Goal: Task Accomplishment & Management: Complete application form

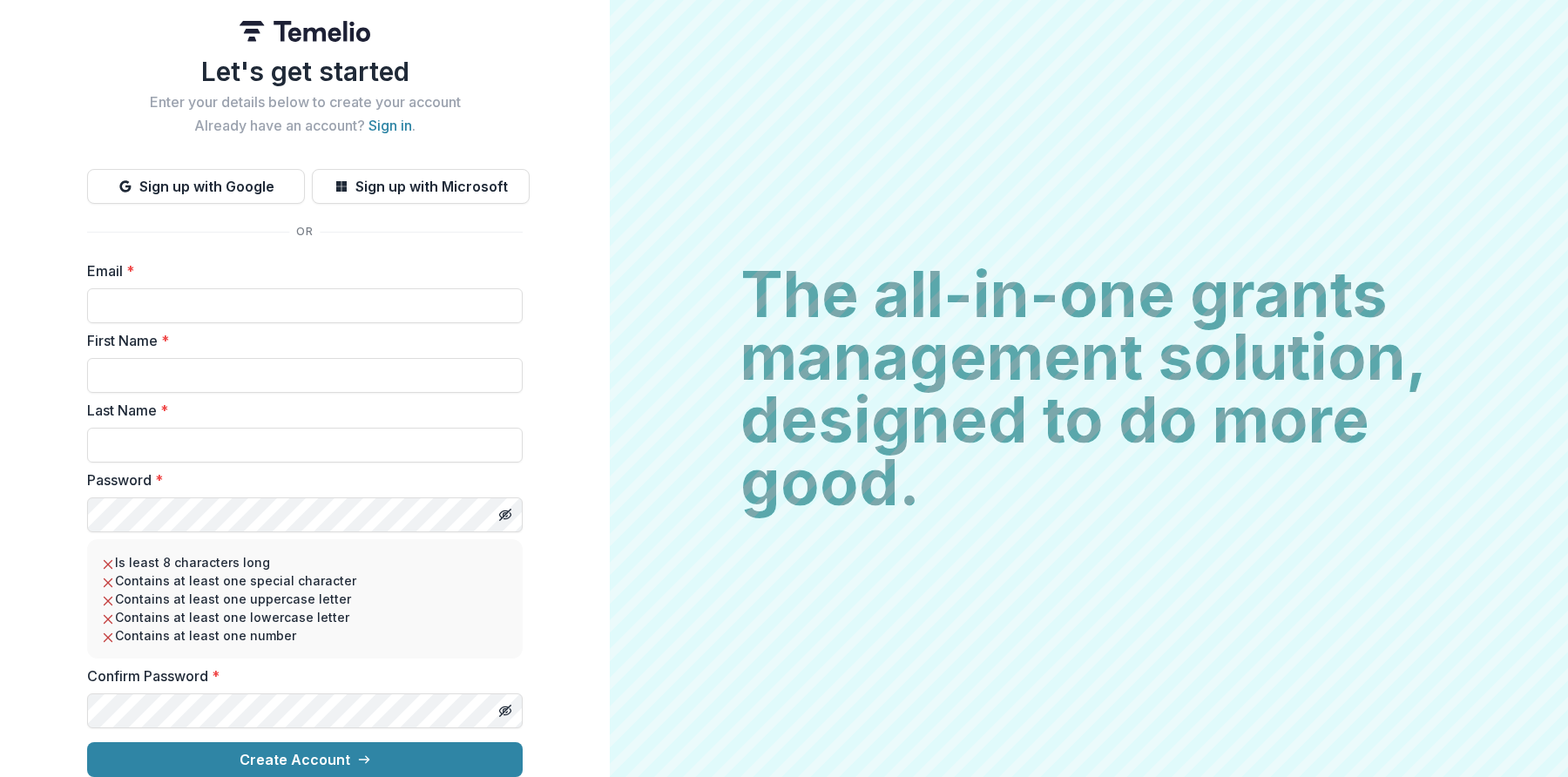
scroll to position [14, 0]
click at [391, 116] on link "Sign in" at bounding box center [390, 125] width 44 height 18
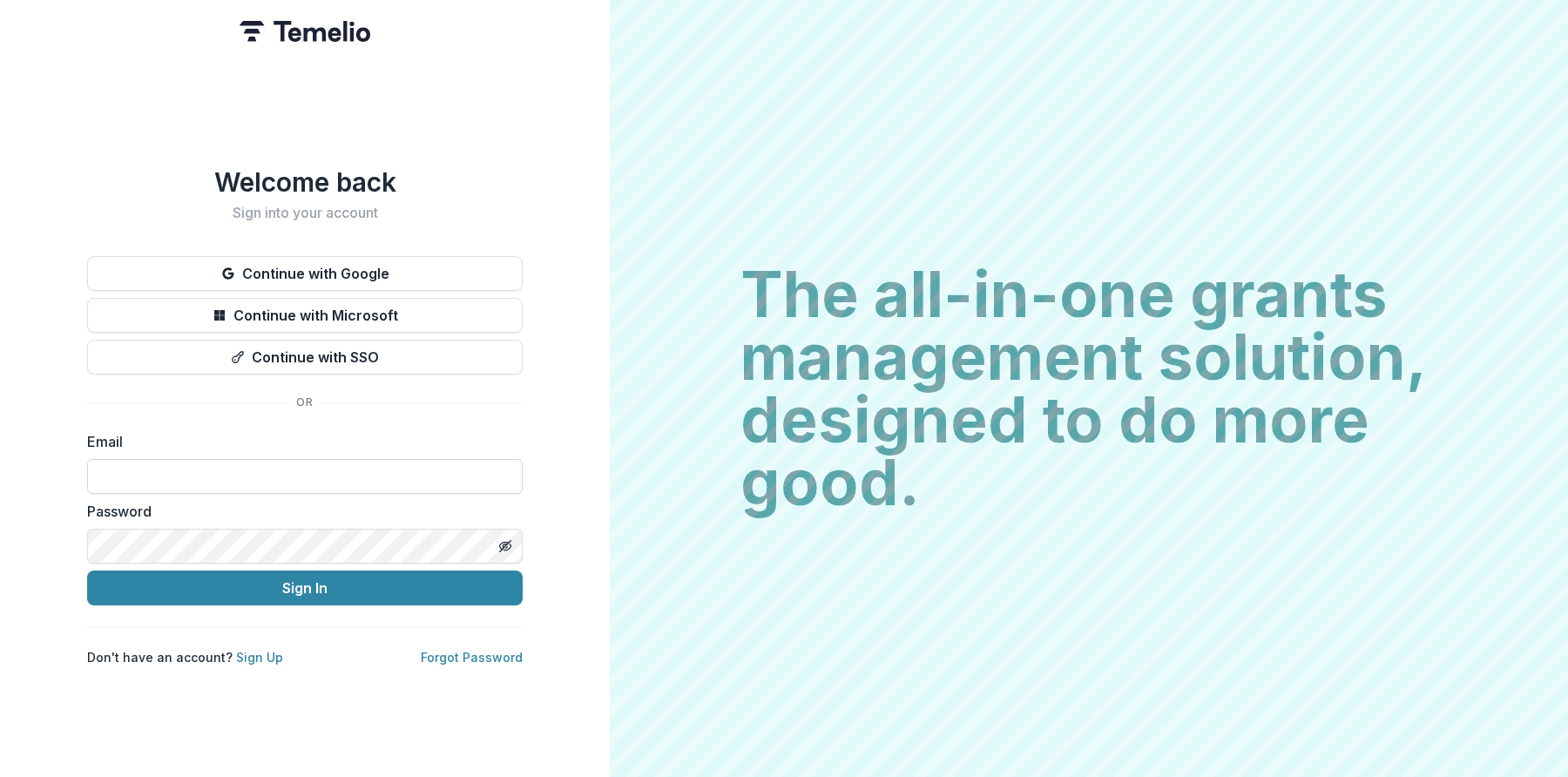
click at [288, 467] on input at bounding box center [304, 477] width 435 height 35
type input "**********"
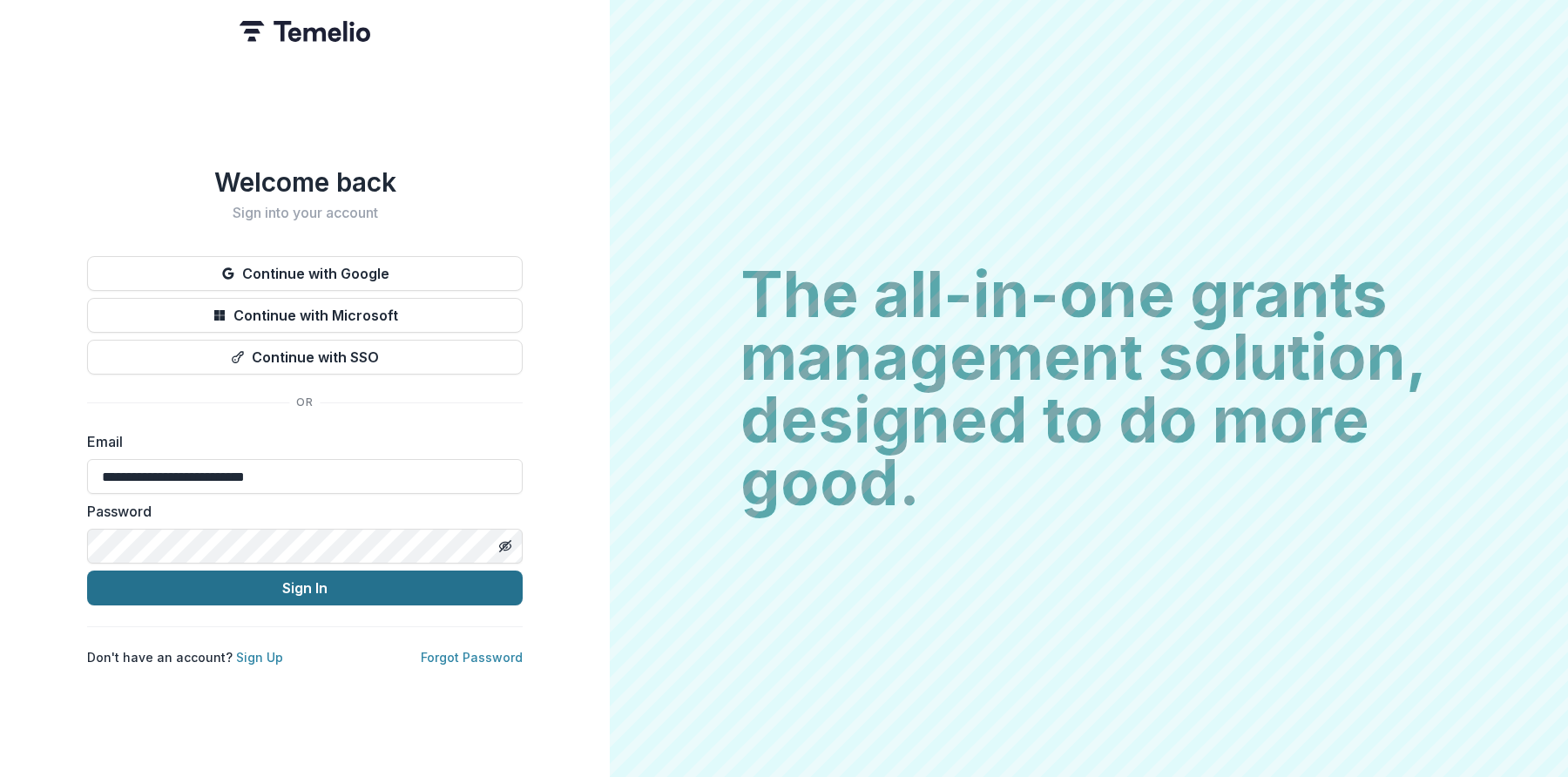
click at [231, 580] on button "Sign In" at bounding box center [304, 588] width 435 height 35
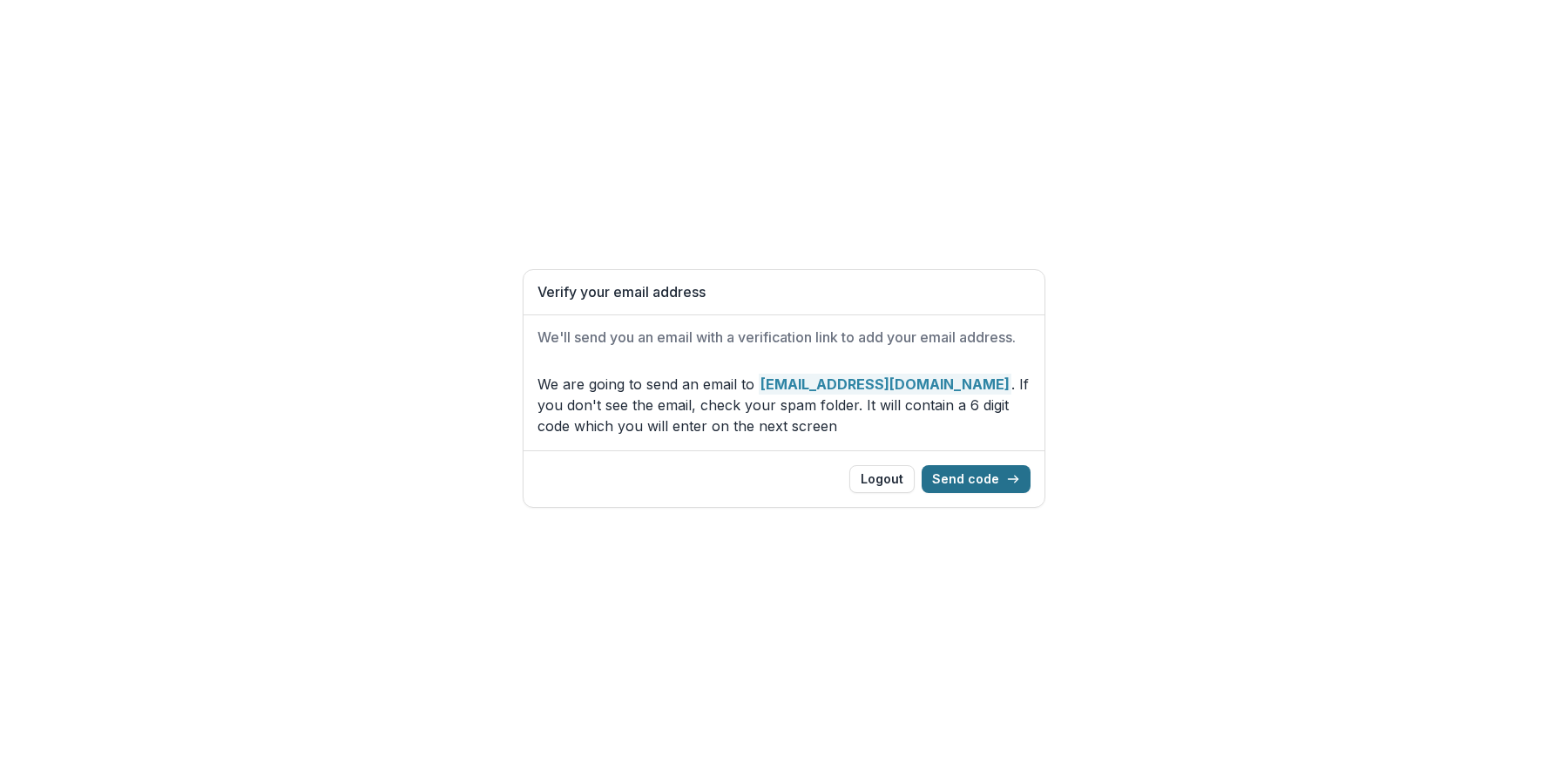
click at [971, 487] on button "Send code" at bounding box center [975, 480] width 109 height 28
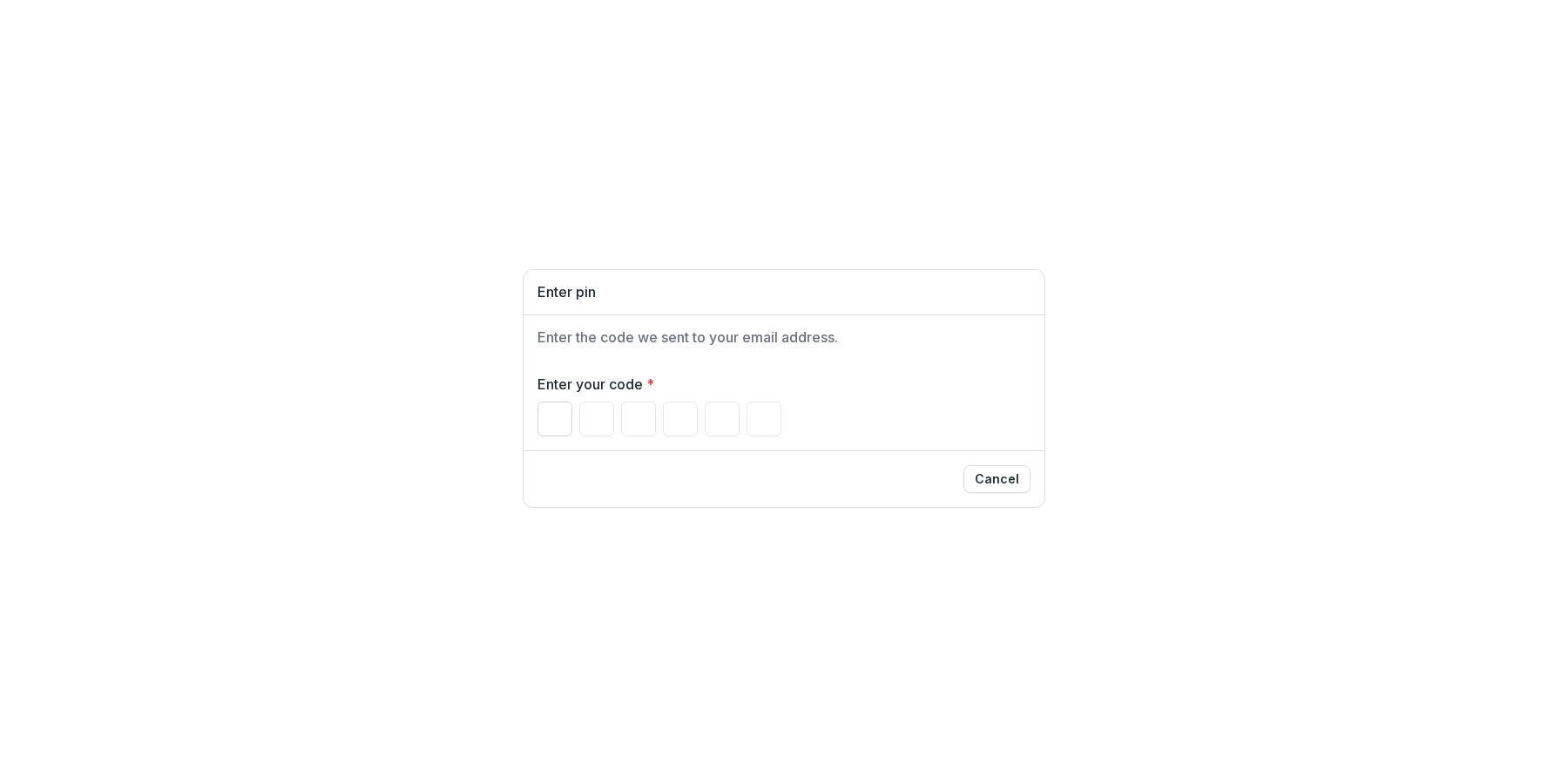
paste input "******"
type input "*"
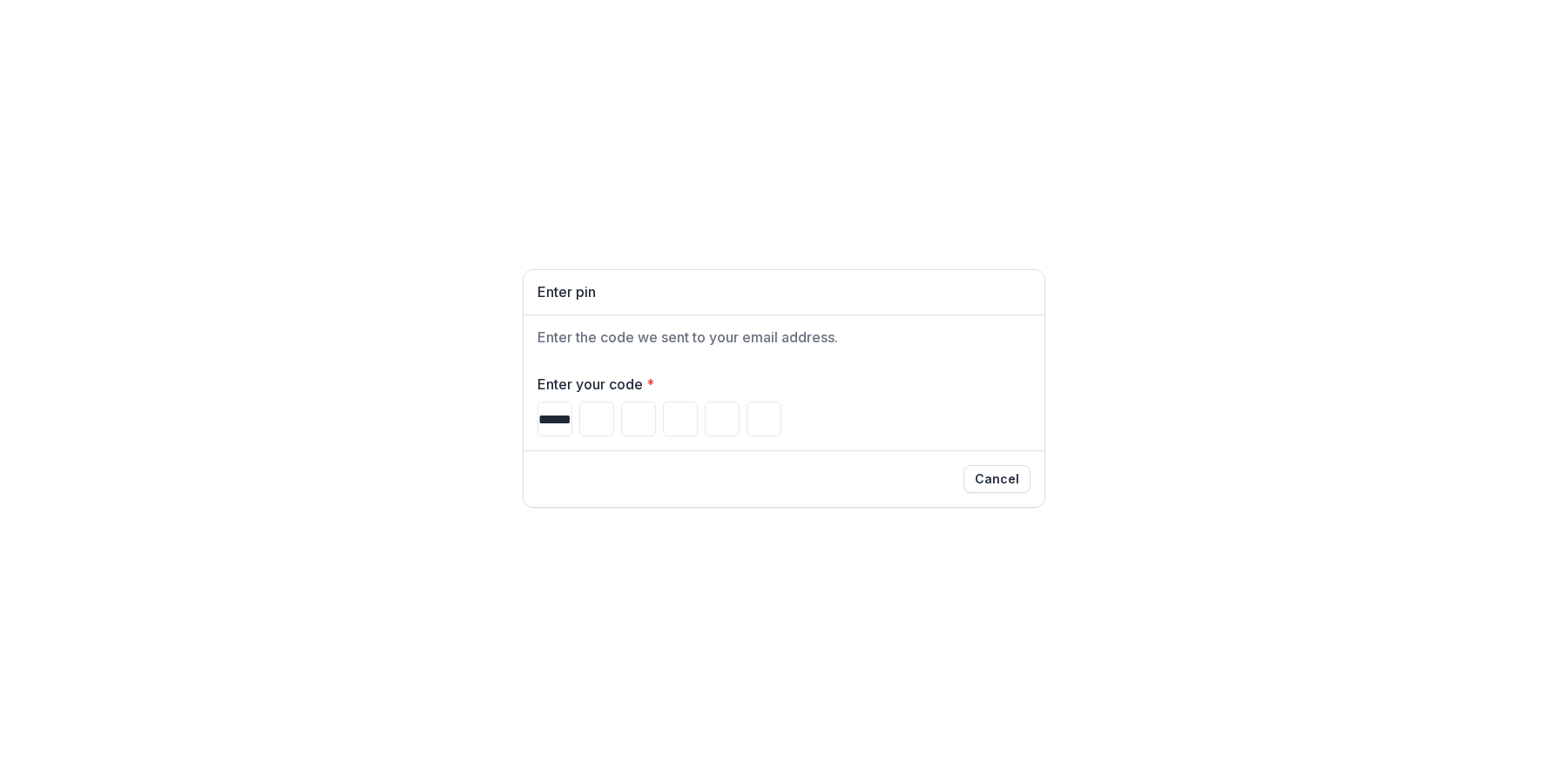
type input "*"
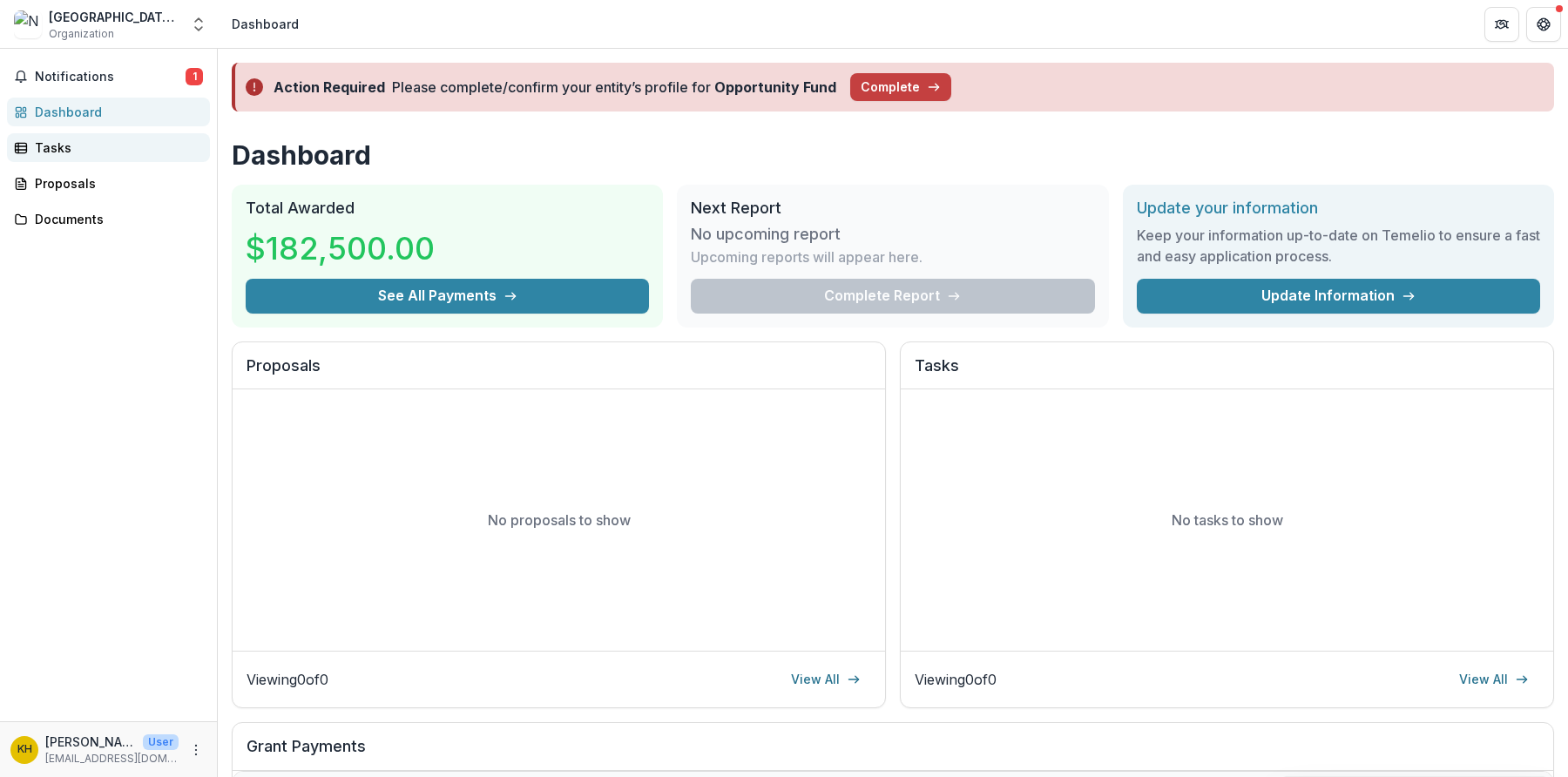
click at [73, 153] on div "Tasks" at bounding box center [115, 148] width 161 height 19
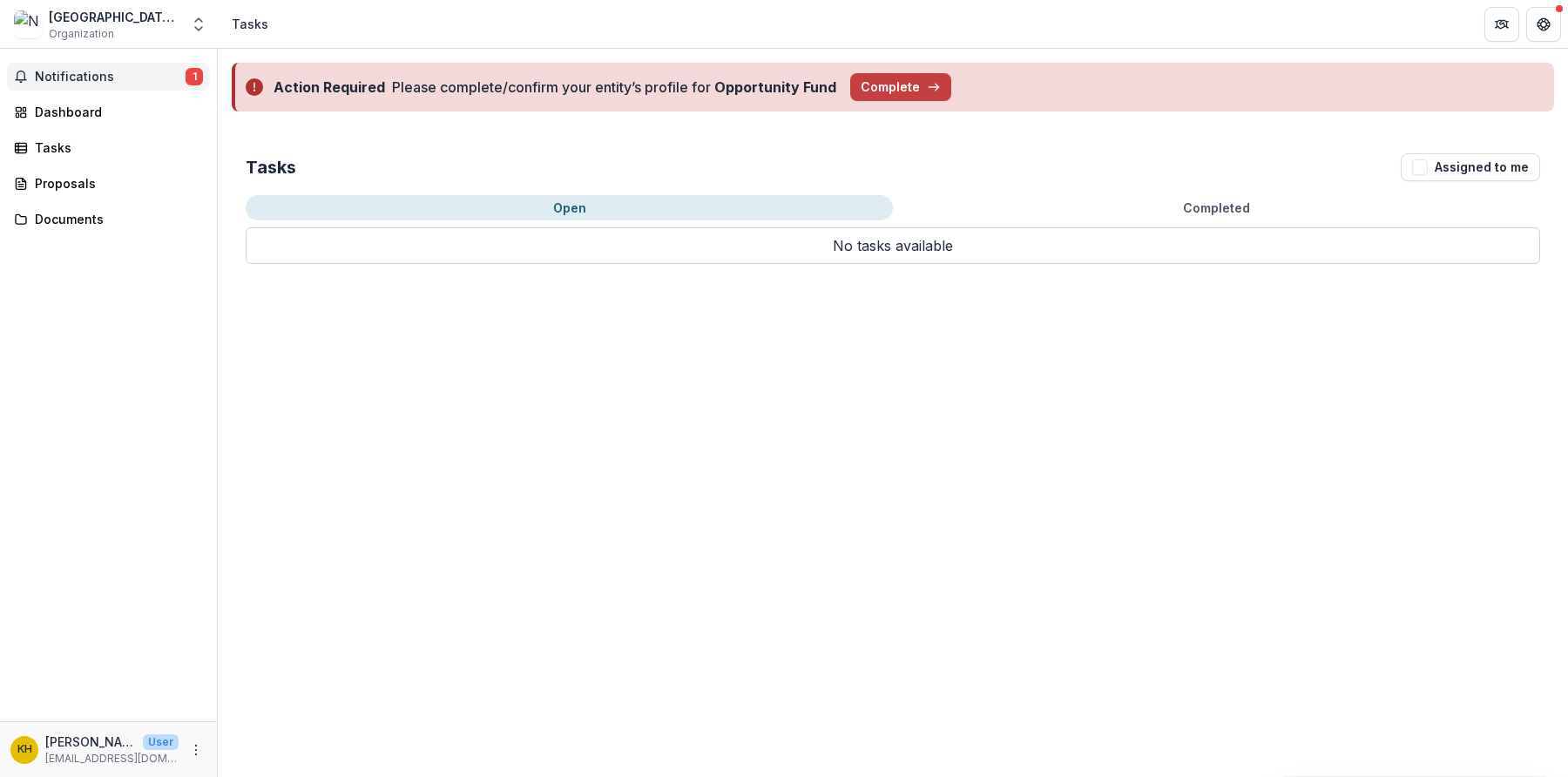
click at [29, 80] on button "Notifications 1" at bounding box center [109, 76] width 203 height 28
click at [603, 323] on div "Action Required Please complete/confirm your entity’s profile for Opportunity F…" at bounding box center [893, 413] width 1351 height 729
click at [73, 114] on div "Dashboard" at bounding box center [115, 112] width 161 height 19
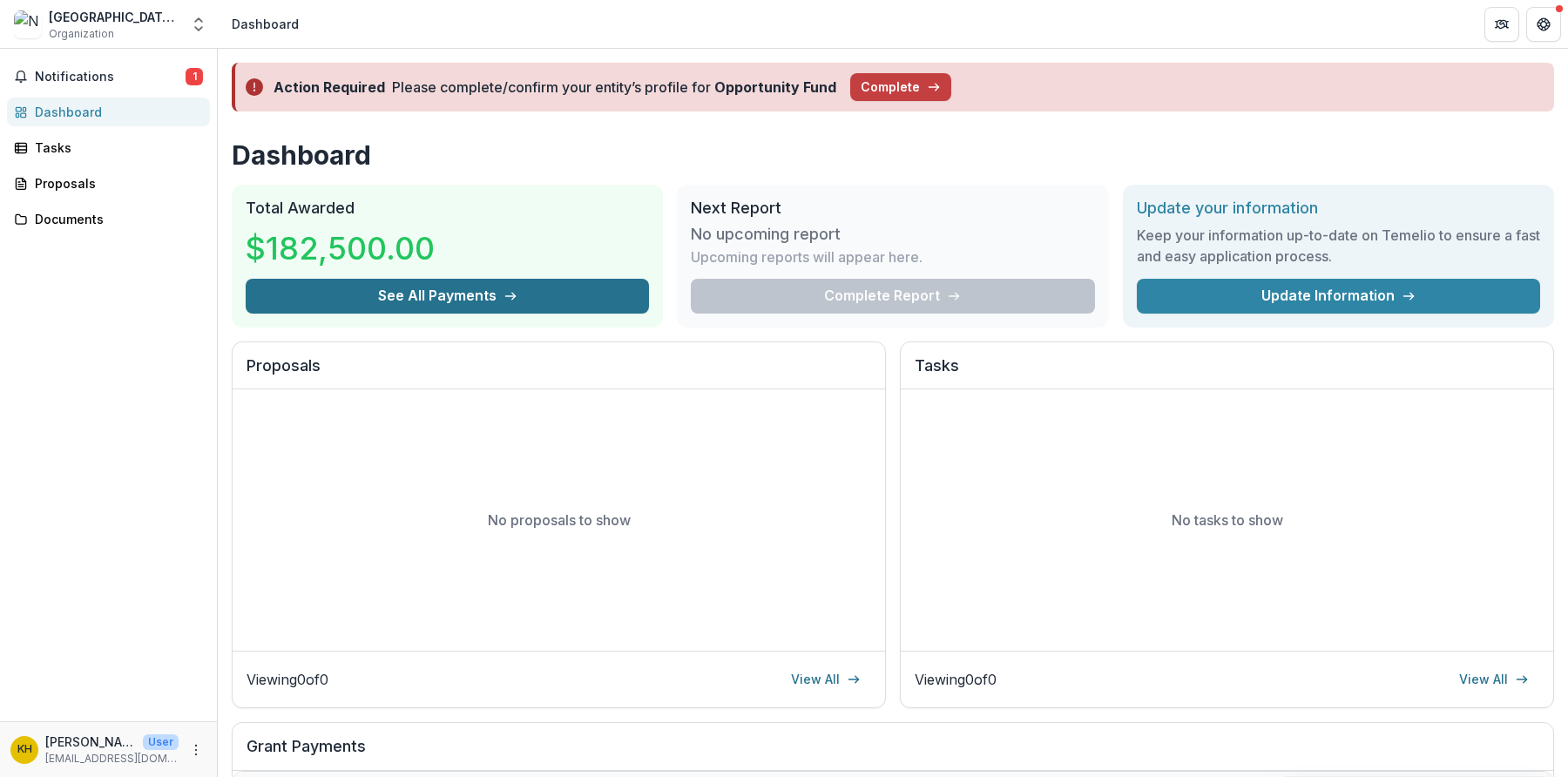
click at [434, 304] on button "See All Payments" at bounding box center [447, 297] width 403 height 35
click at [881, 92] on button "Complete" at bounding box center [900, 87] width 101 height 28
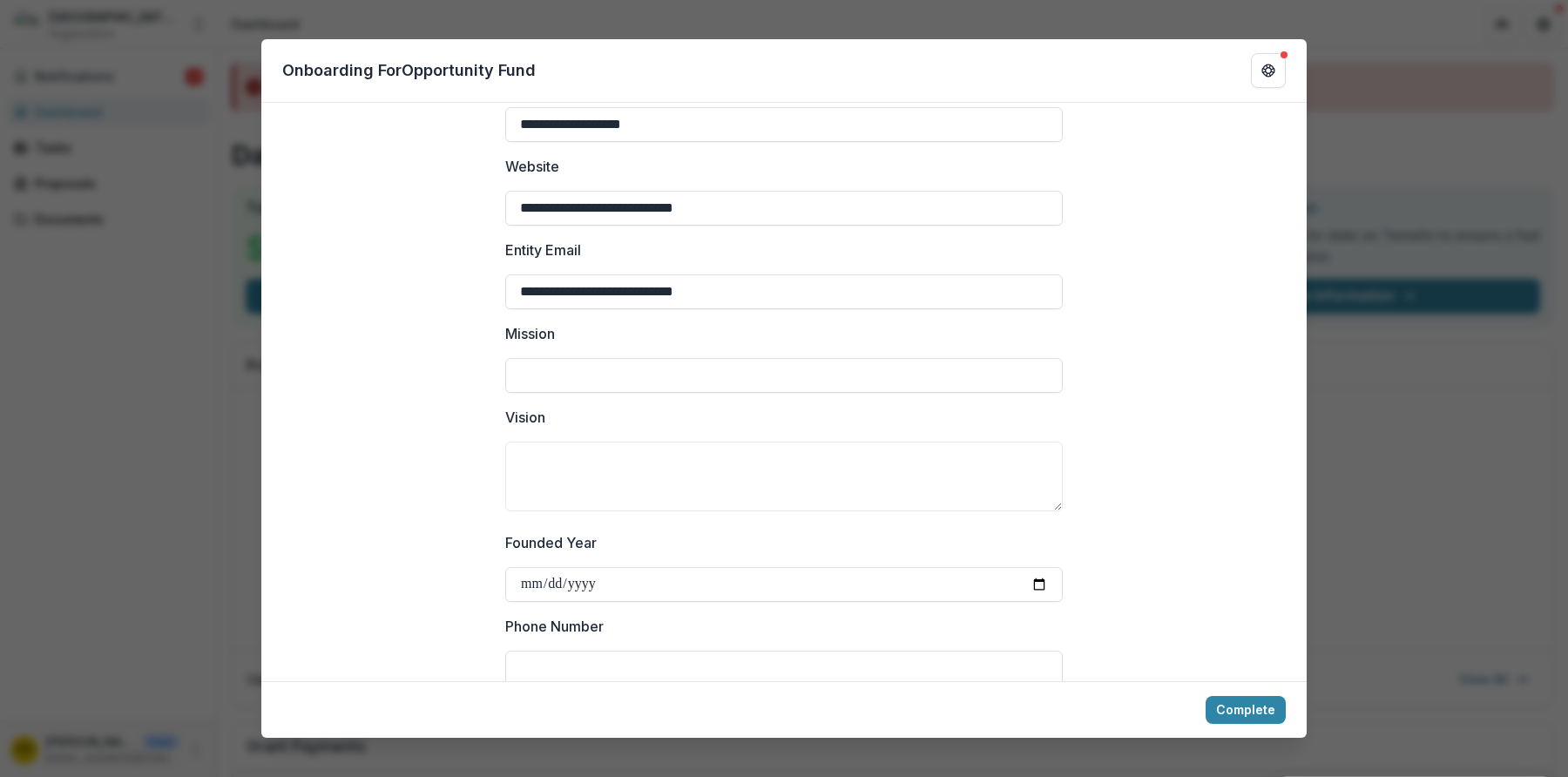
scroll to position [282, 0]
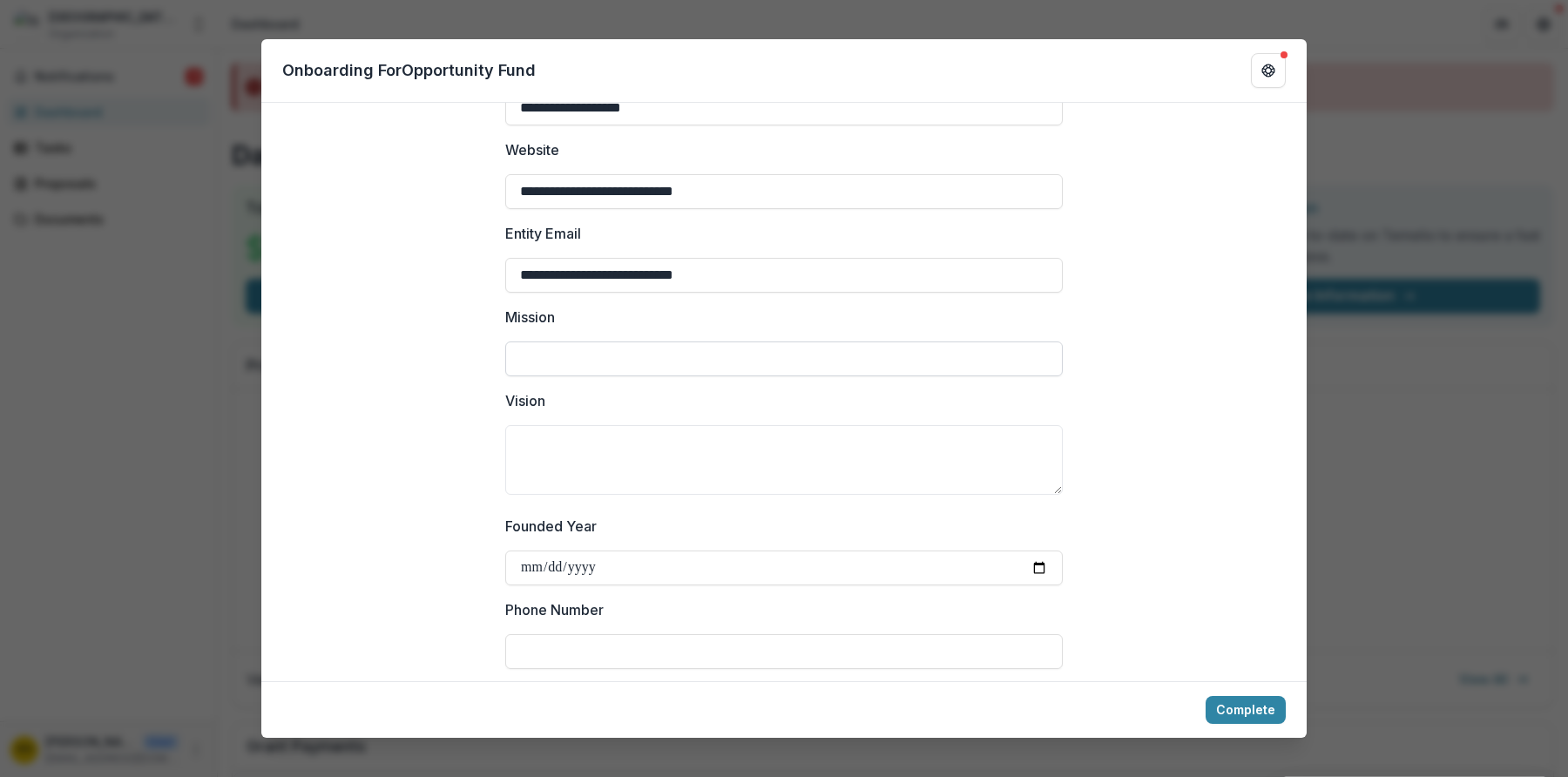
click at [644, 361] on input "Mission" at bounding box center [784, 359] width 558 height 35
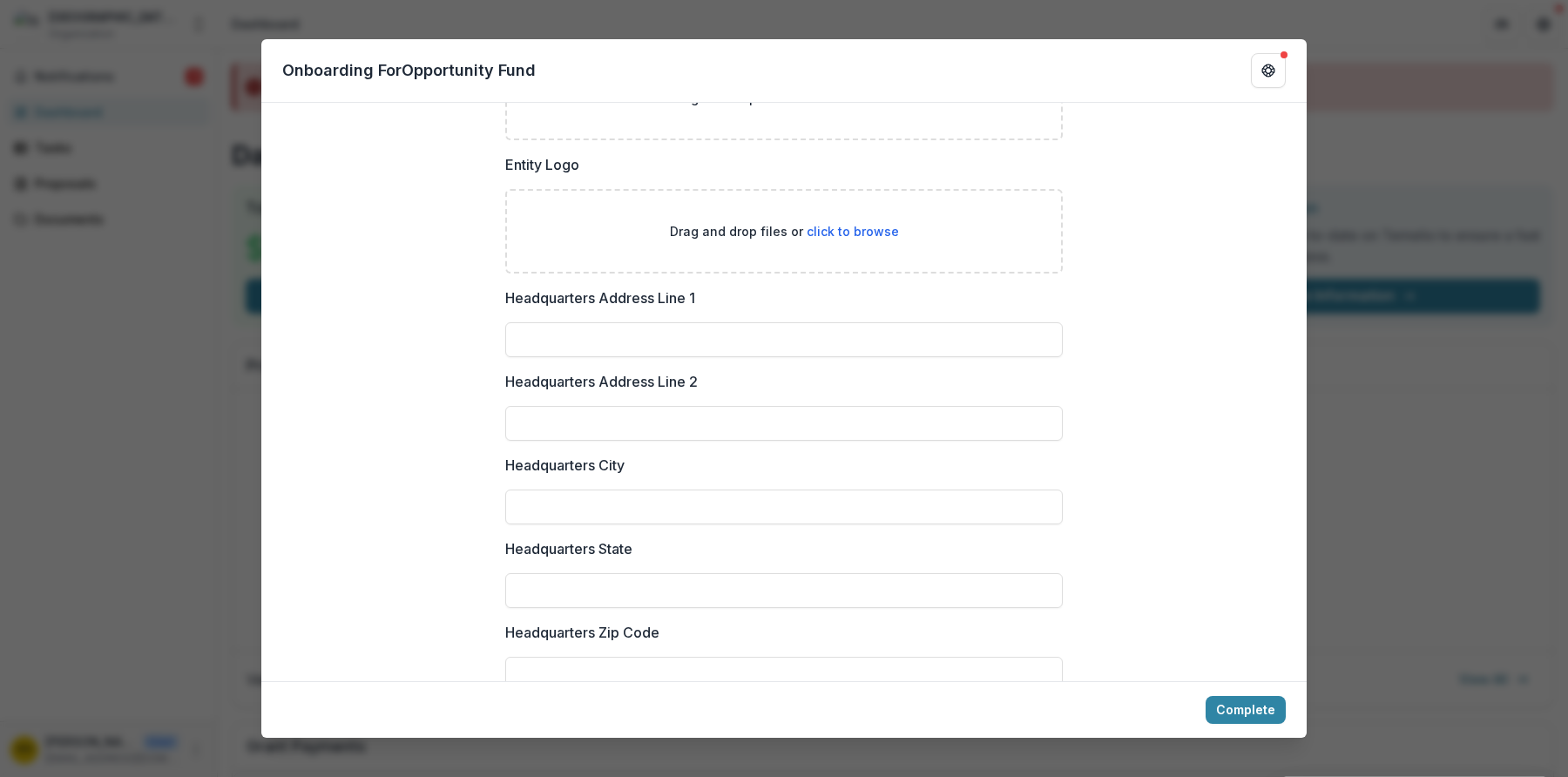
scroll to position [2320, 0]
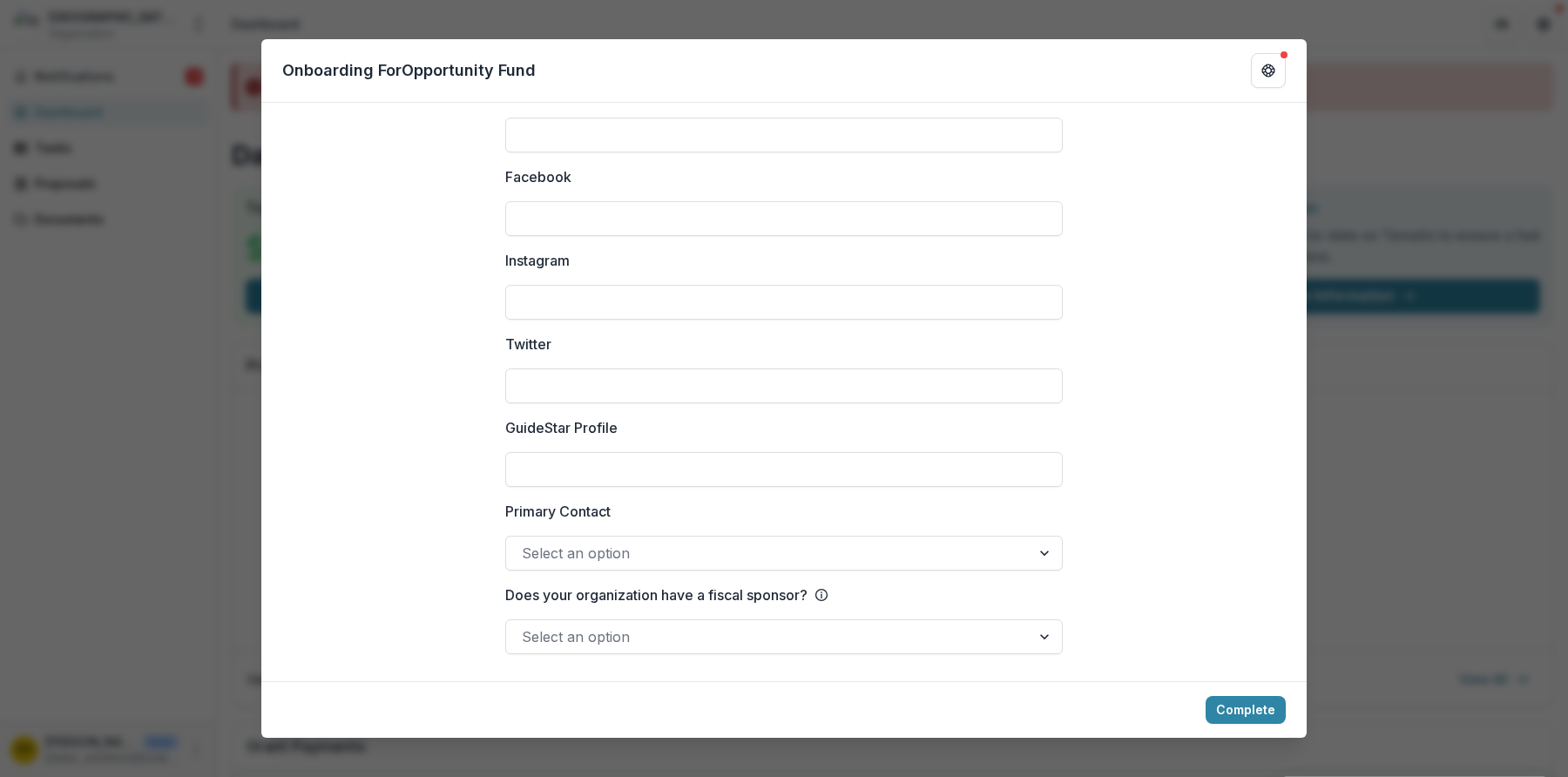
click at [1357, 115] on div "**********" at bounding box center [784, 388] width 1568 height 777
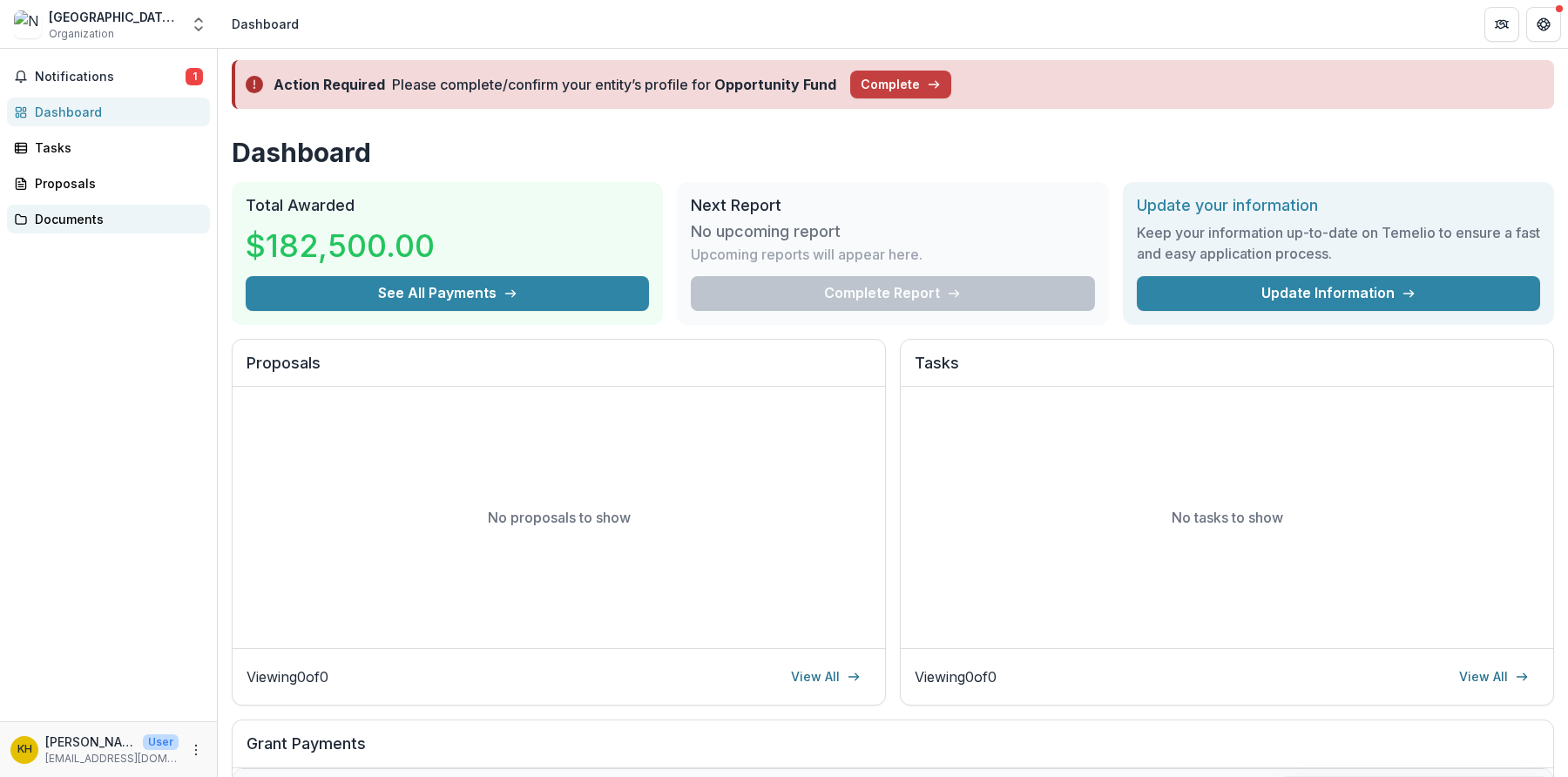
scroll to position [4, 0]
click at [66, 148] on div "Tasks" at bounding box center [115, 148] width 161 height 19
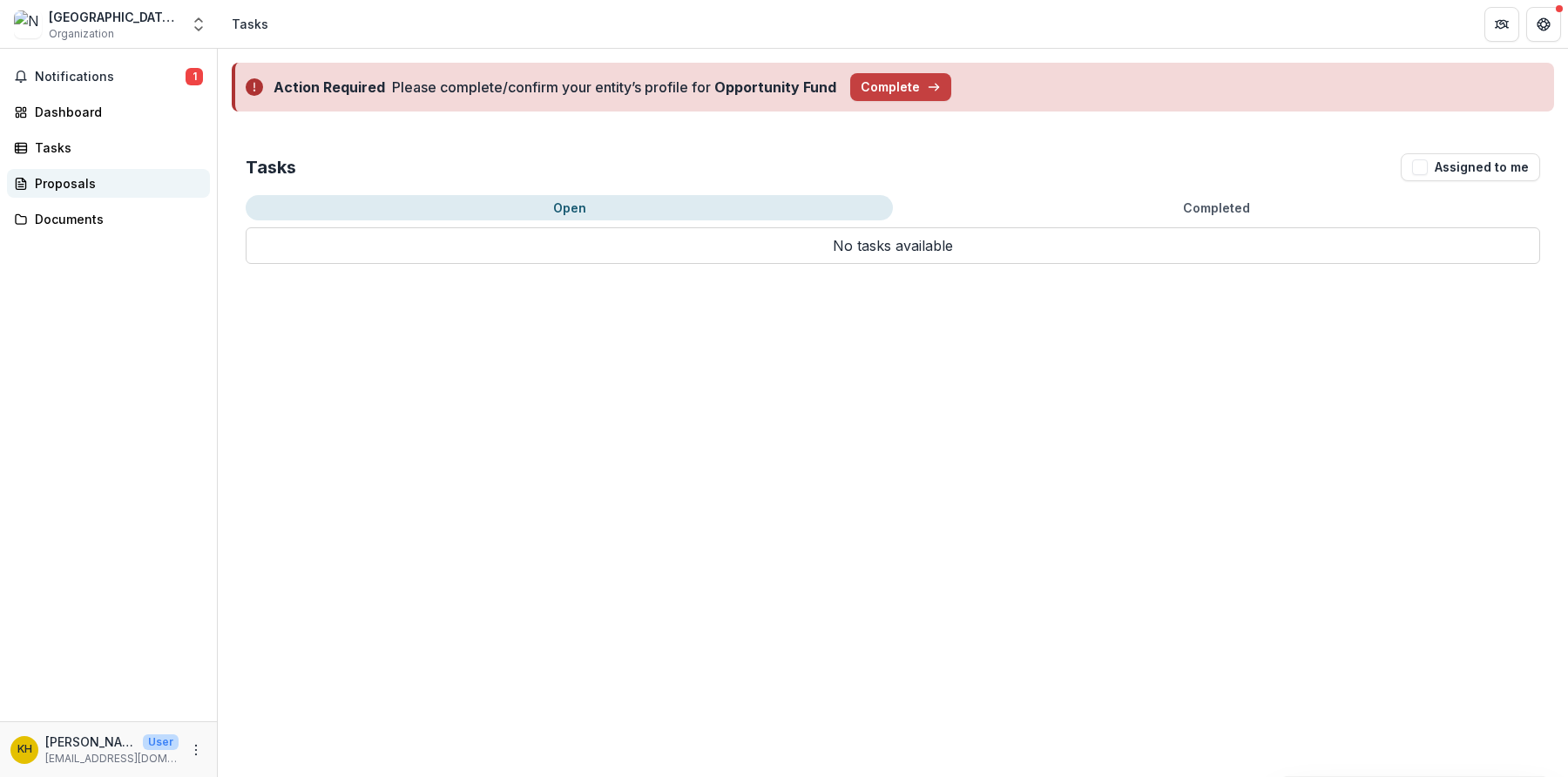
click at [71, 186] on div "Proposals" at bounding box center [115, 183] width 161 height 19
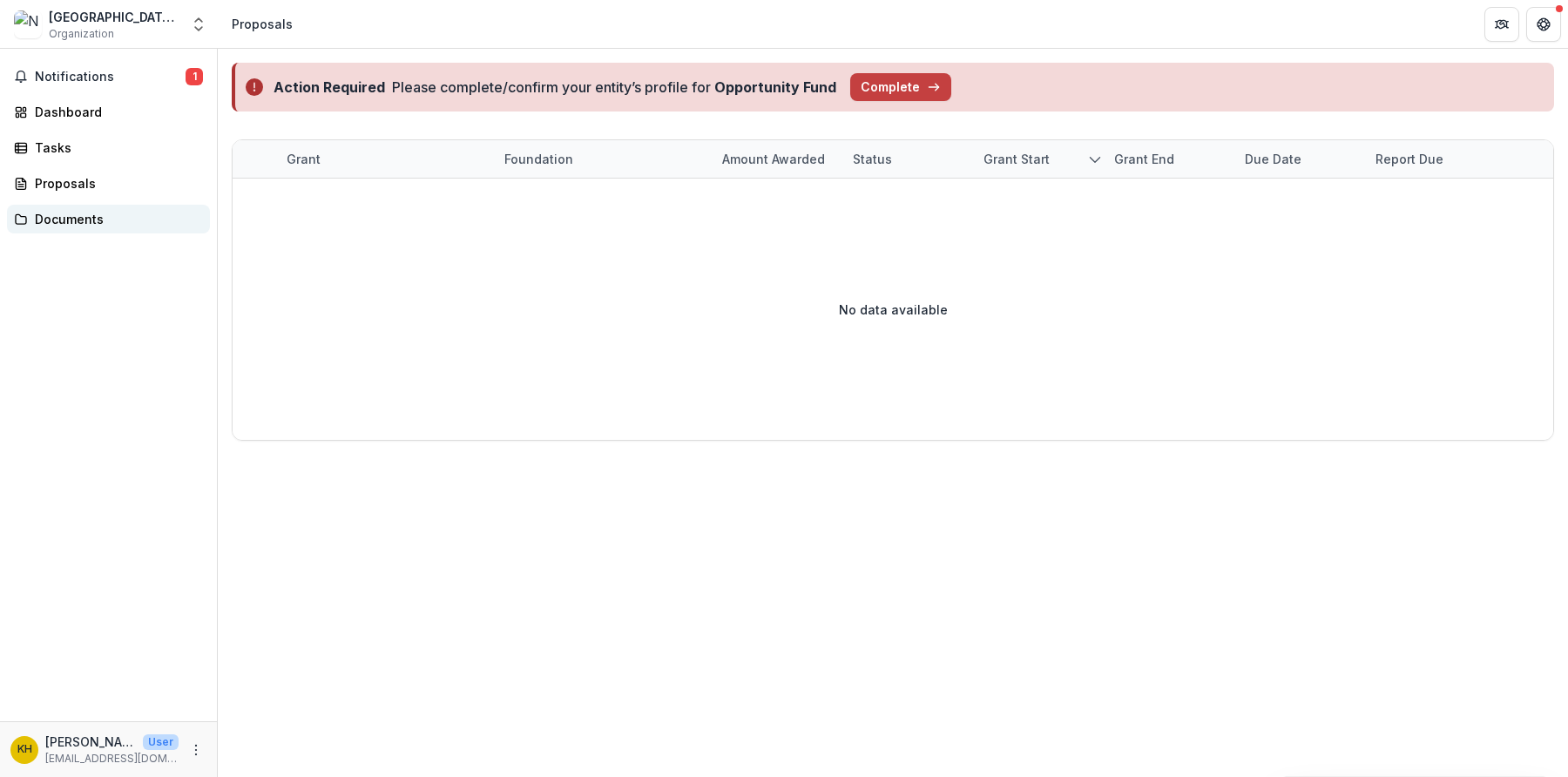
click at [78, 224] on div "Documents" at bounding box center [115, 219] width 161 height 19
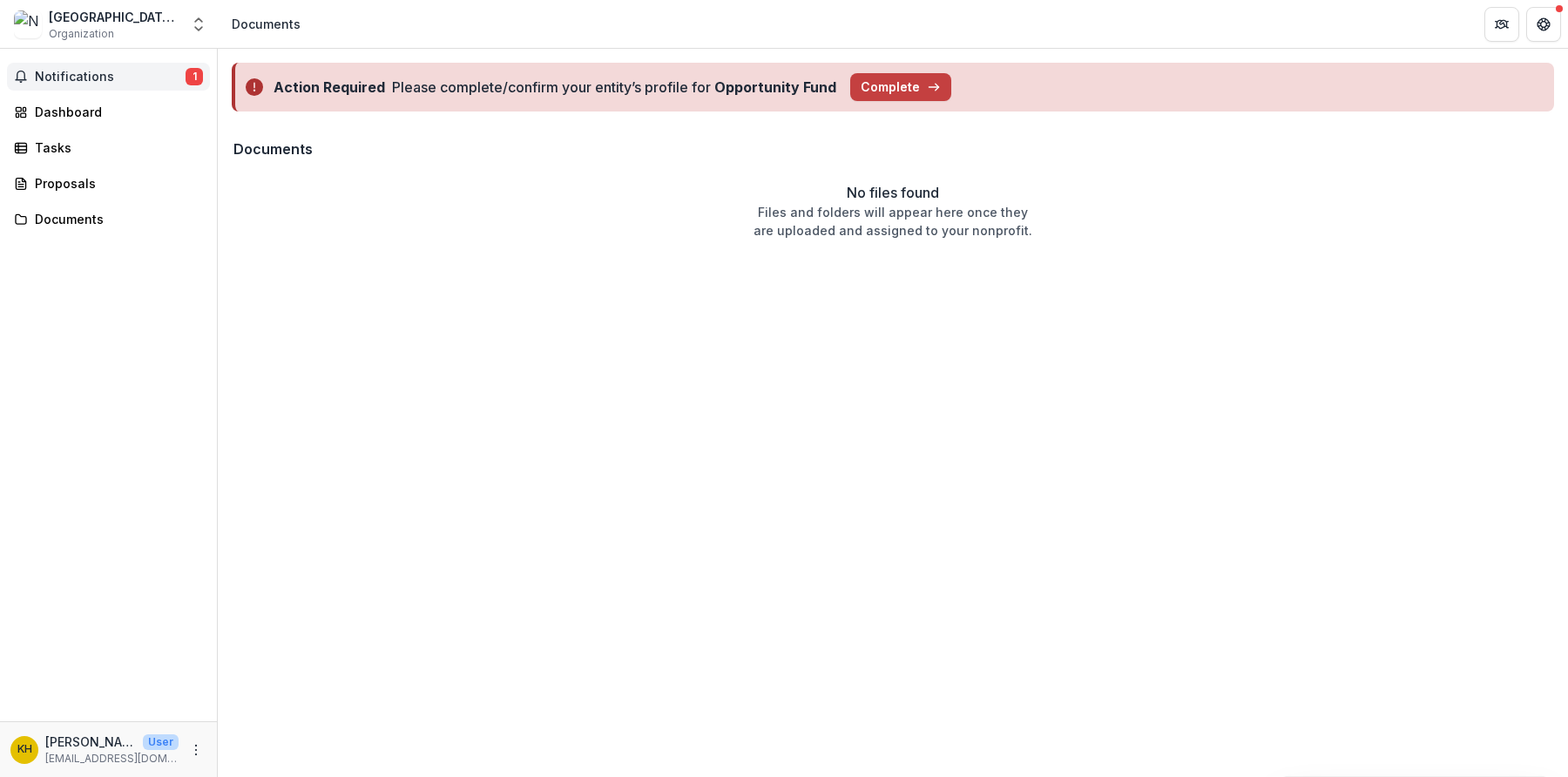
click at [55, 77] on span "Notifications" at bounding box center [111, 76] width 151 height 15
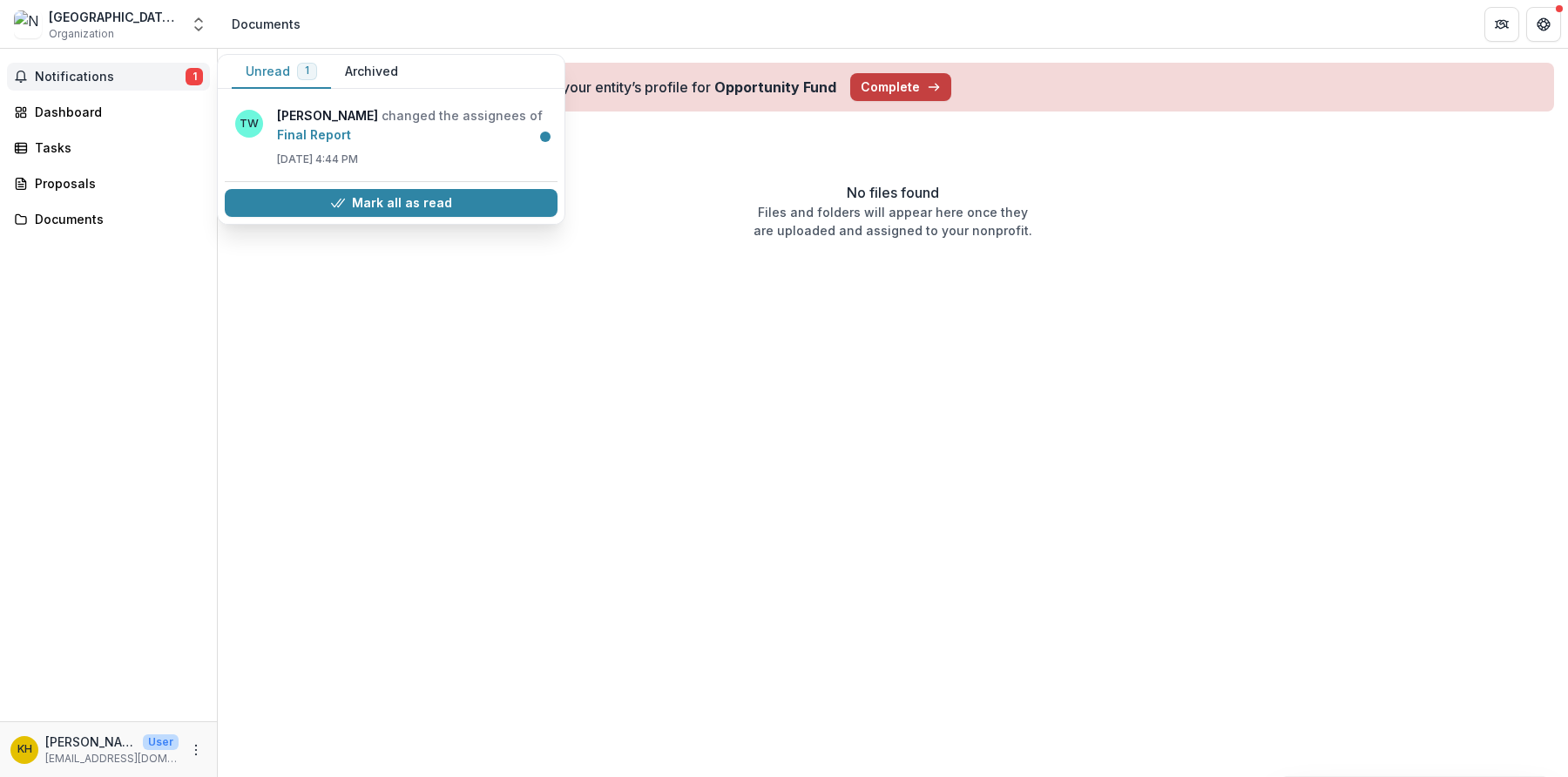
click at [368, 74] on button "Archived" at bounding box center [371, 71] width 81 height 34
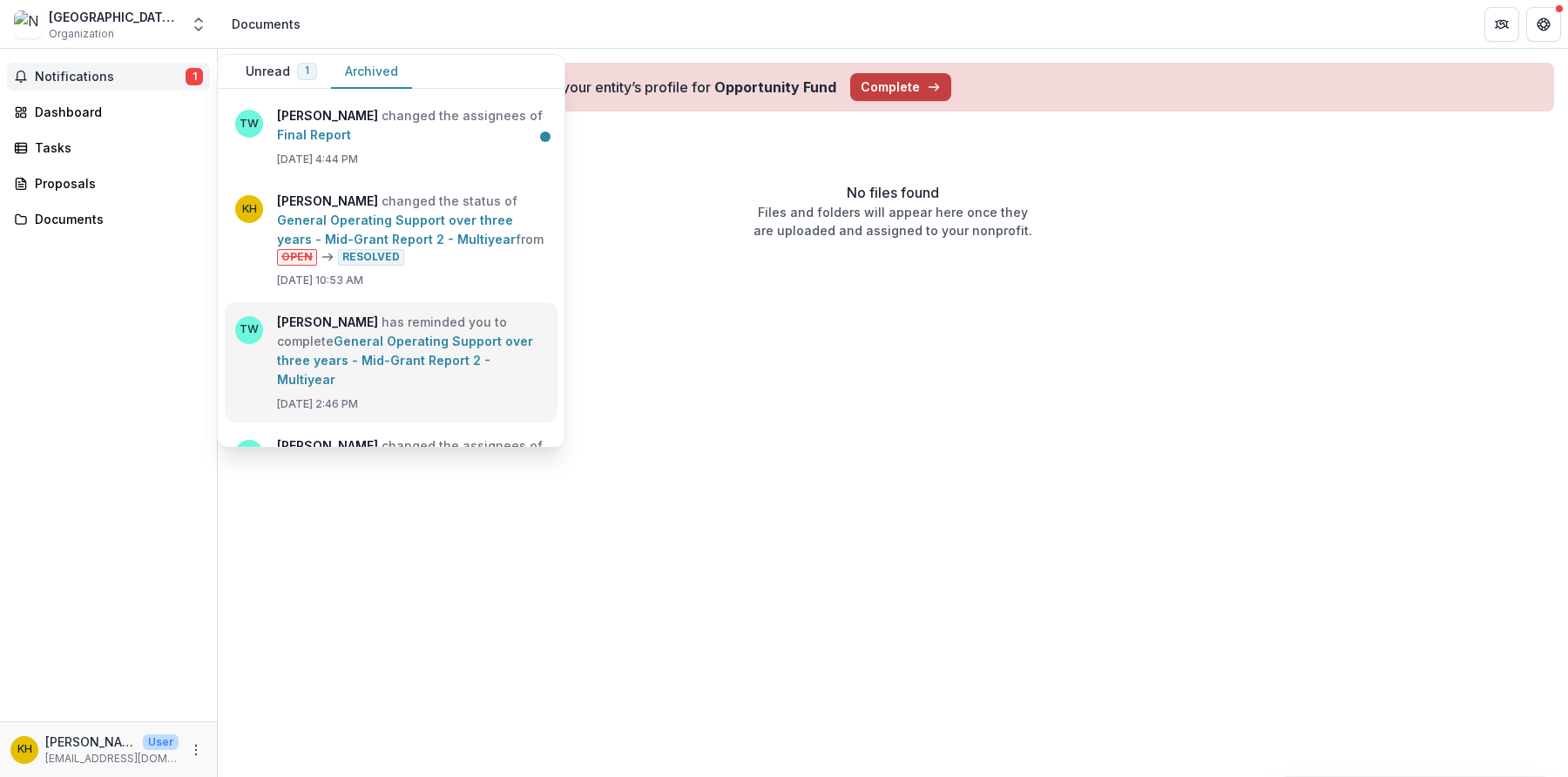
click at [429, 358] on link "General Operating Support over three years - Mid-Grant Report 2 - Multiyear" at bounding box center [405, 360] width 256 height 53
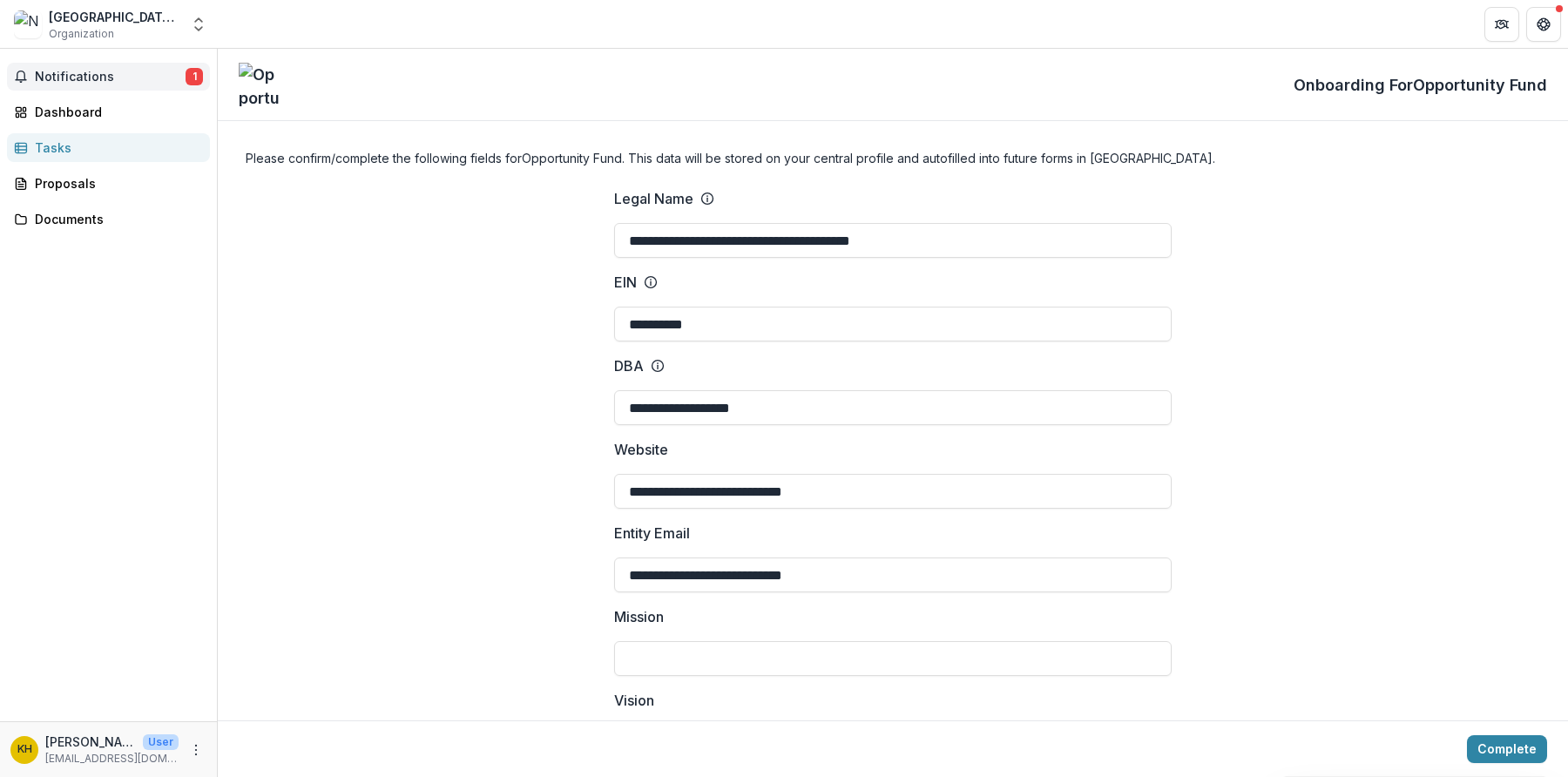
click at [47, 86] on button "Notifications 1" at bounding box center [109, 76] width 203 height 28
click at [83, 117] on div "Dashboard" at bounding box center [115, 112] width 161 height 19
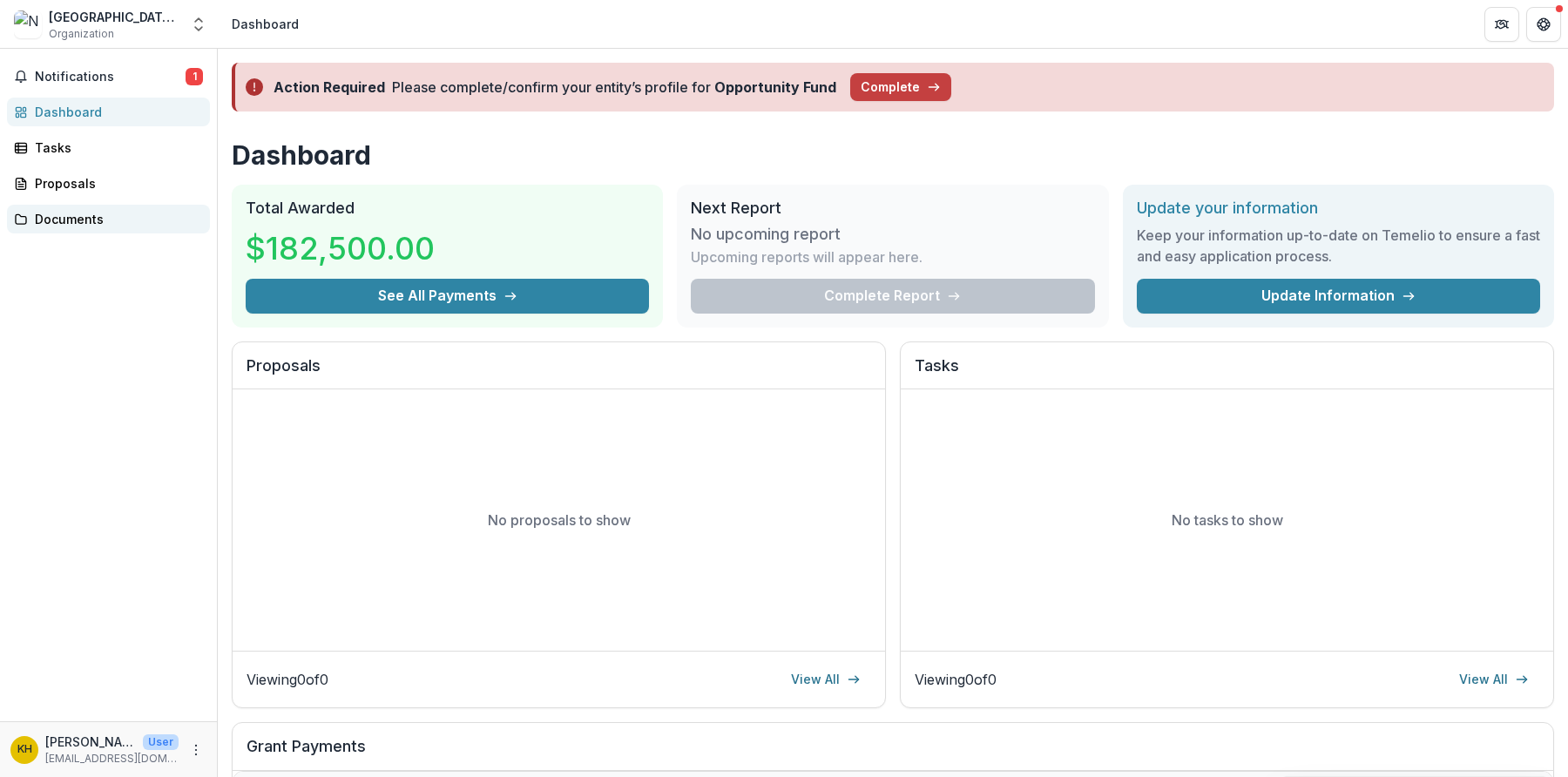
click at [92, 229] on link "Documents" at bounding box center [109, 218] width 203 height 28
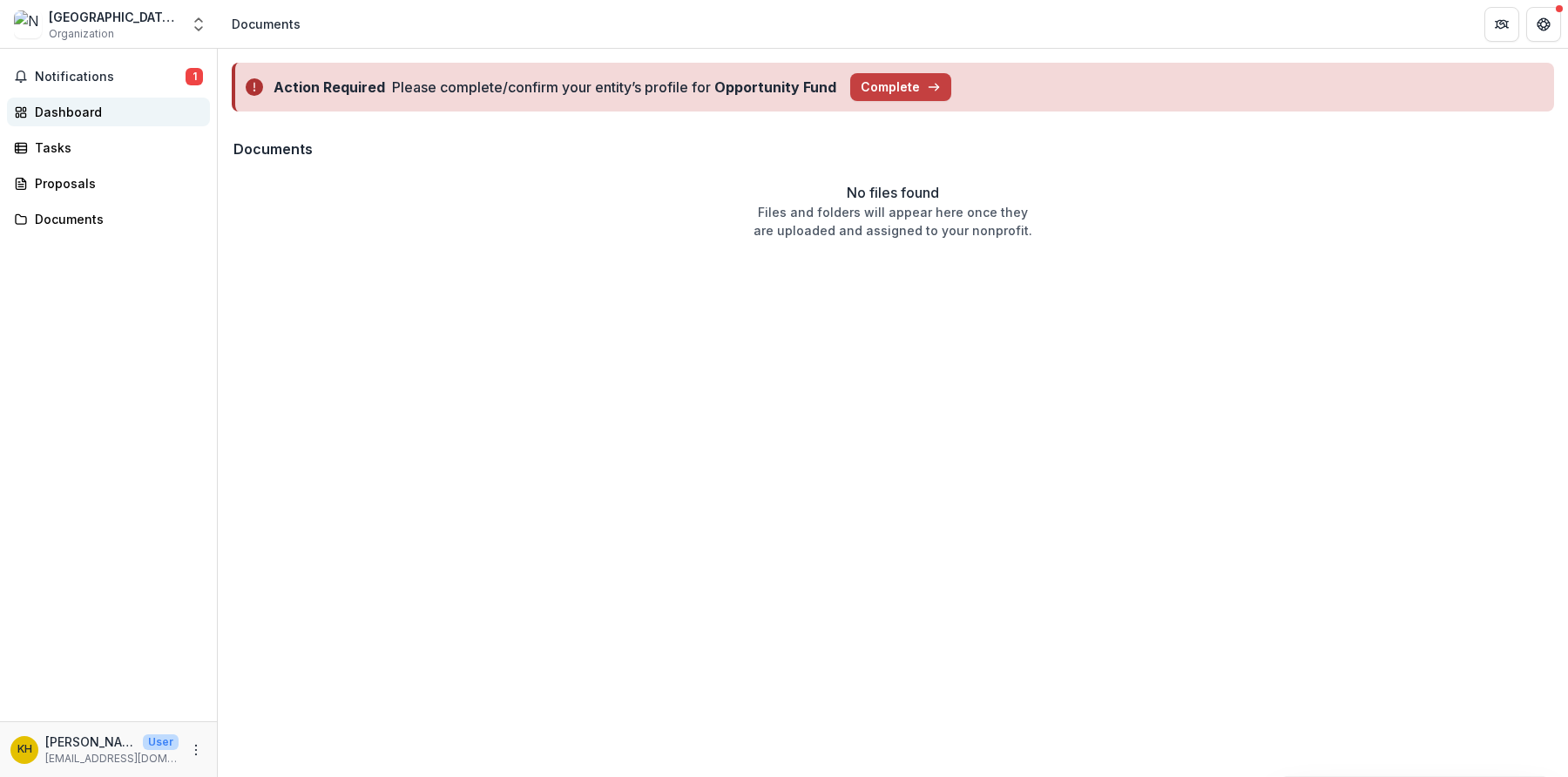
click at [51, 118] on div "Dashboard" at bounding box center [115, 112] width 161 height 19
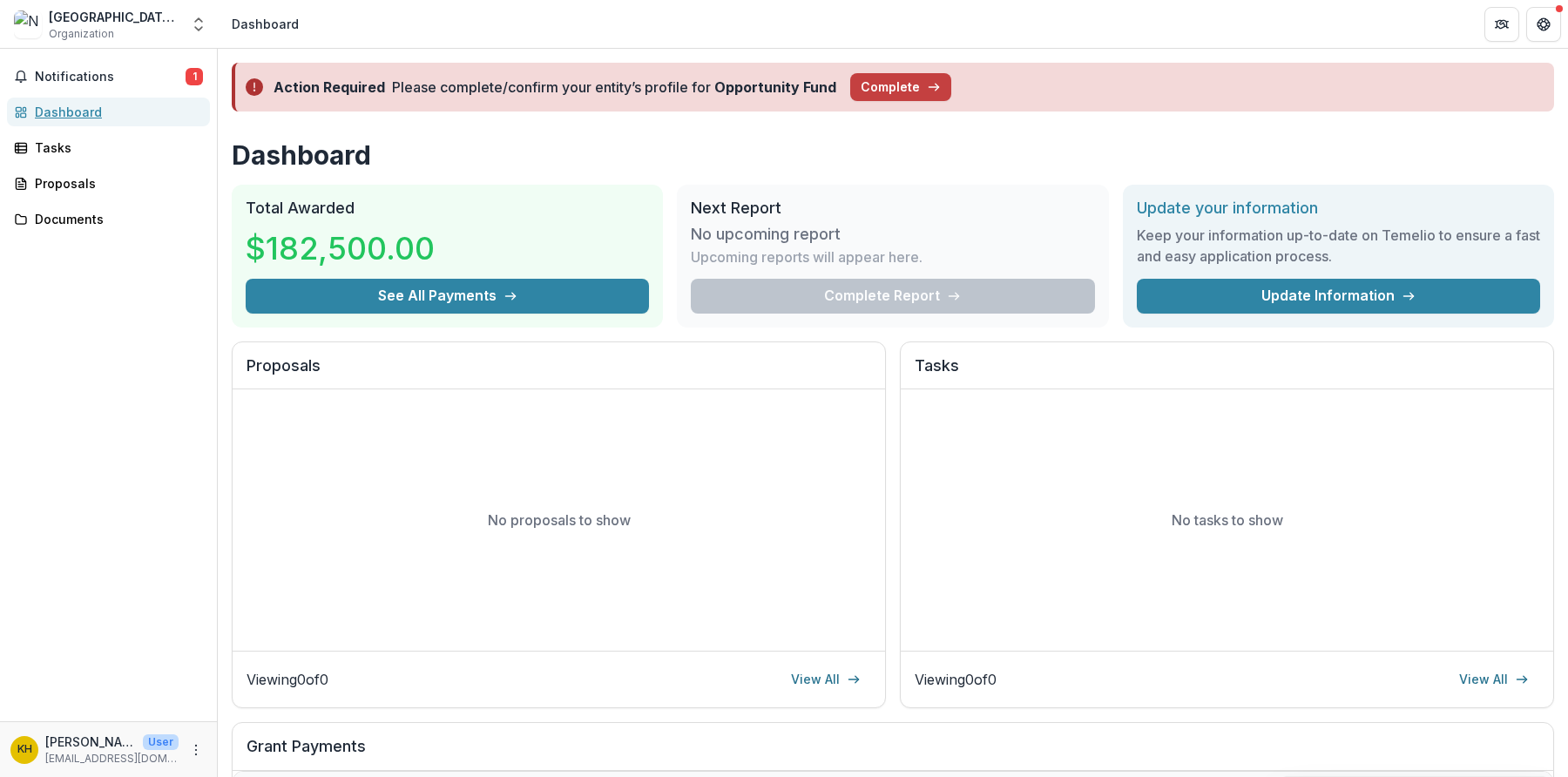
scroll to position [407, 0]
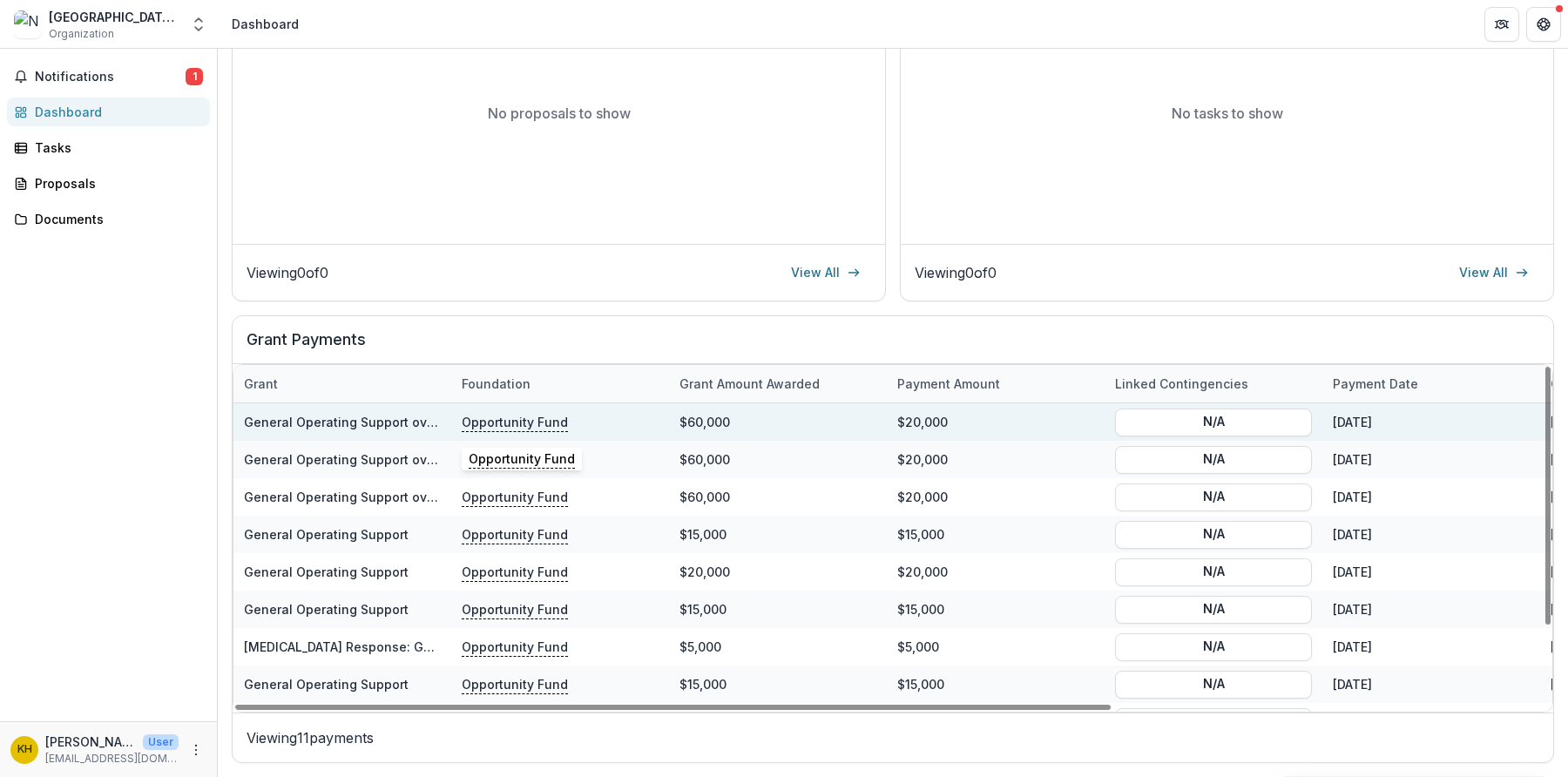
click at [506, 420] on p "Opportunity Fund" at bounding box center [515, 422] width 107 height 20
click at [267, 423] on link "General Operating Support over three years" at bounding box center [378, 422] width 268 height 15
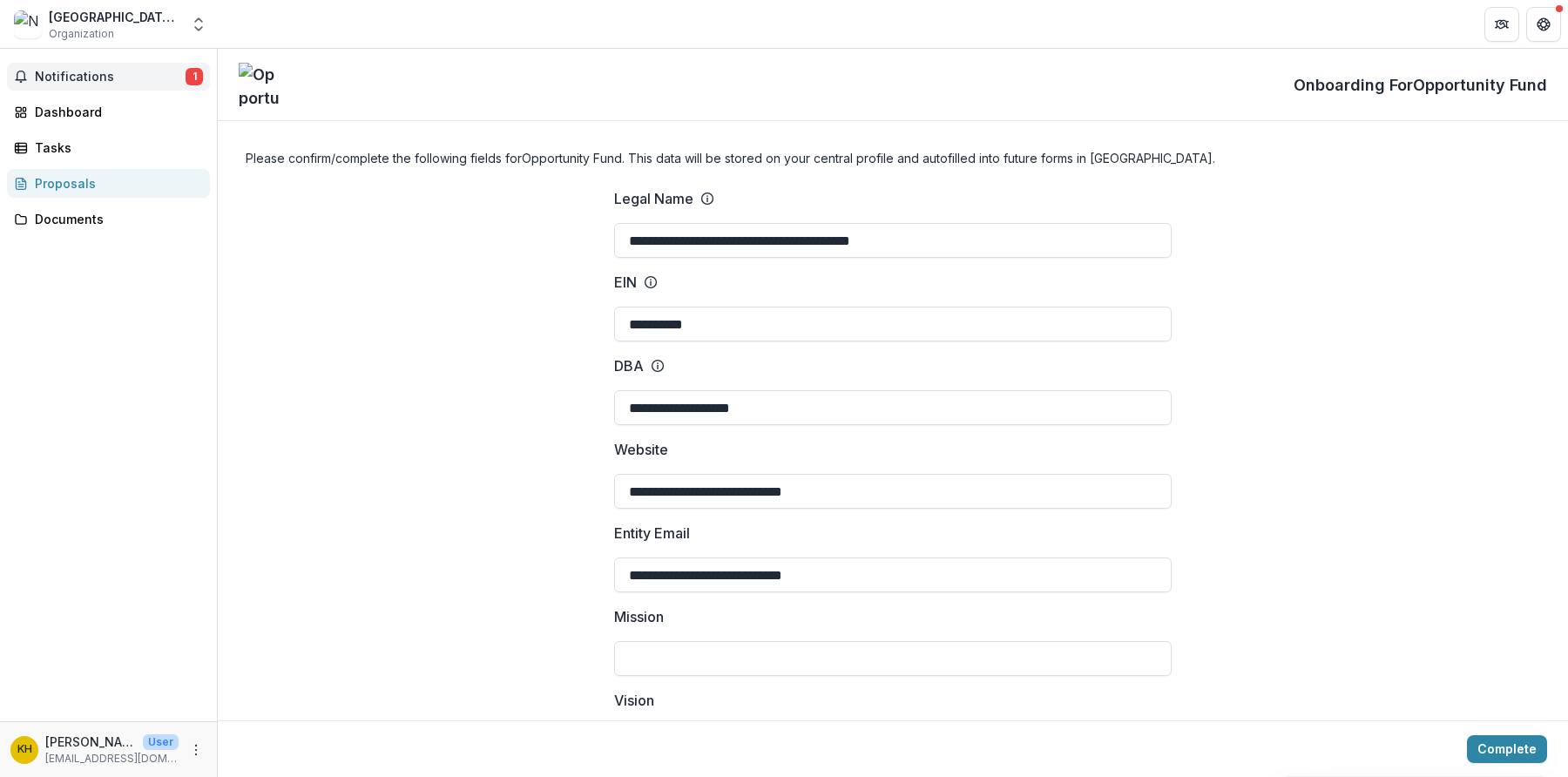
click at [46, 75] on span "Notifications" at bounding box center [111, 76] width 151 height 15
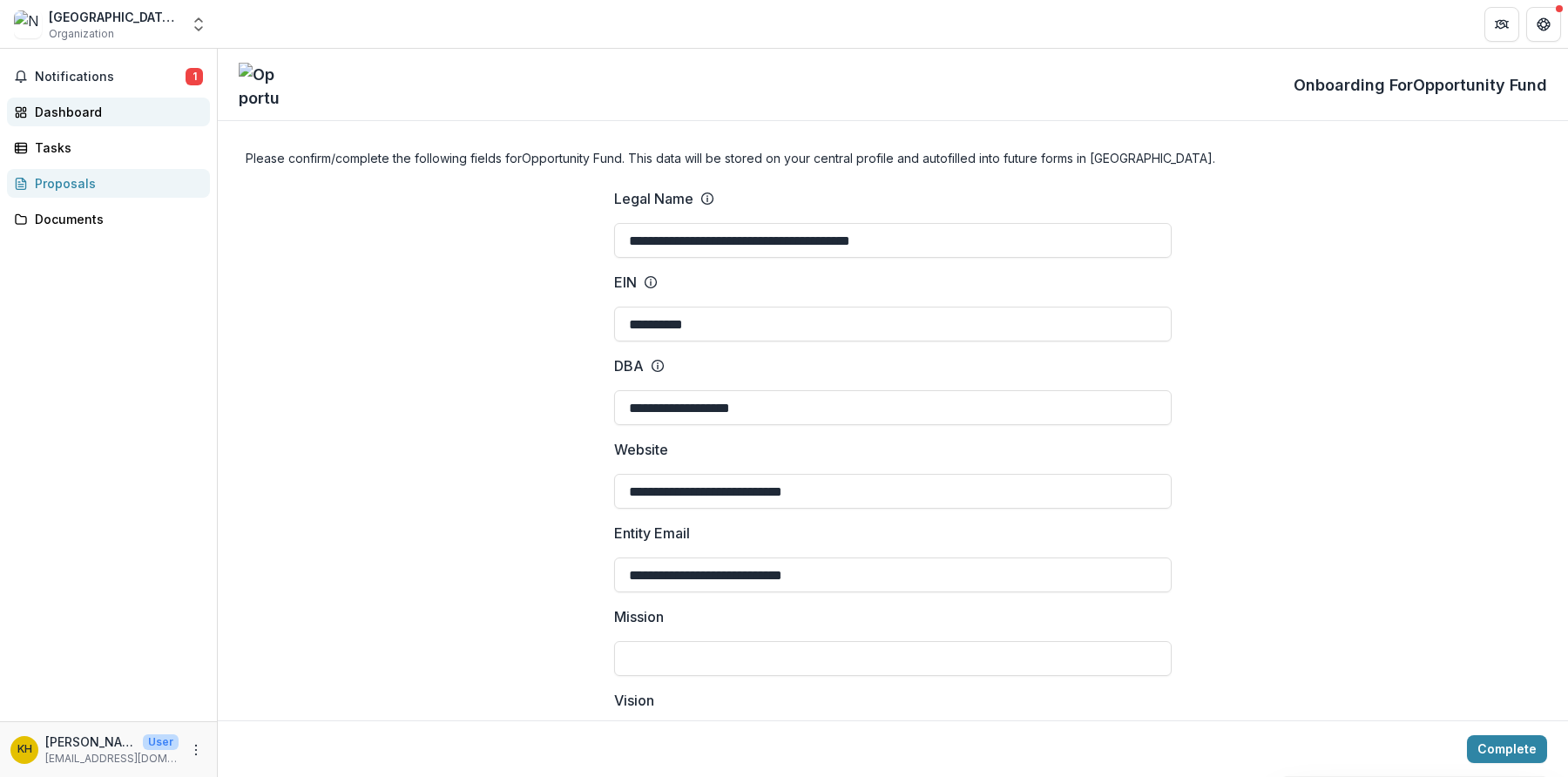
click at [101, 119] on div "Dashboard" at bounding box center [115, 112] width 161 height 19
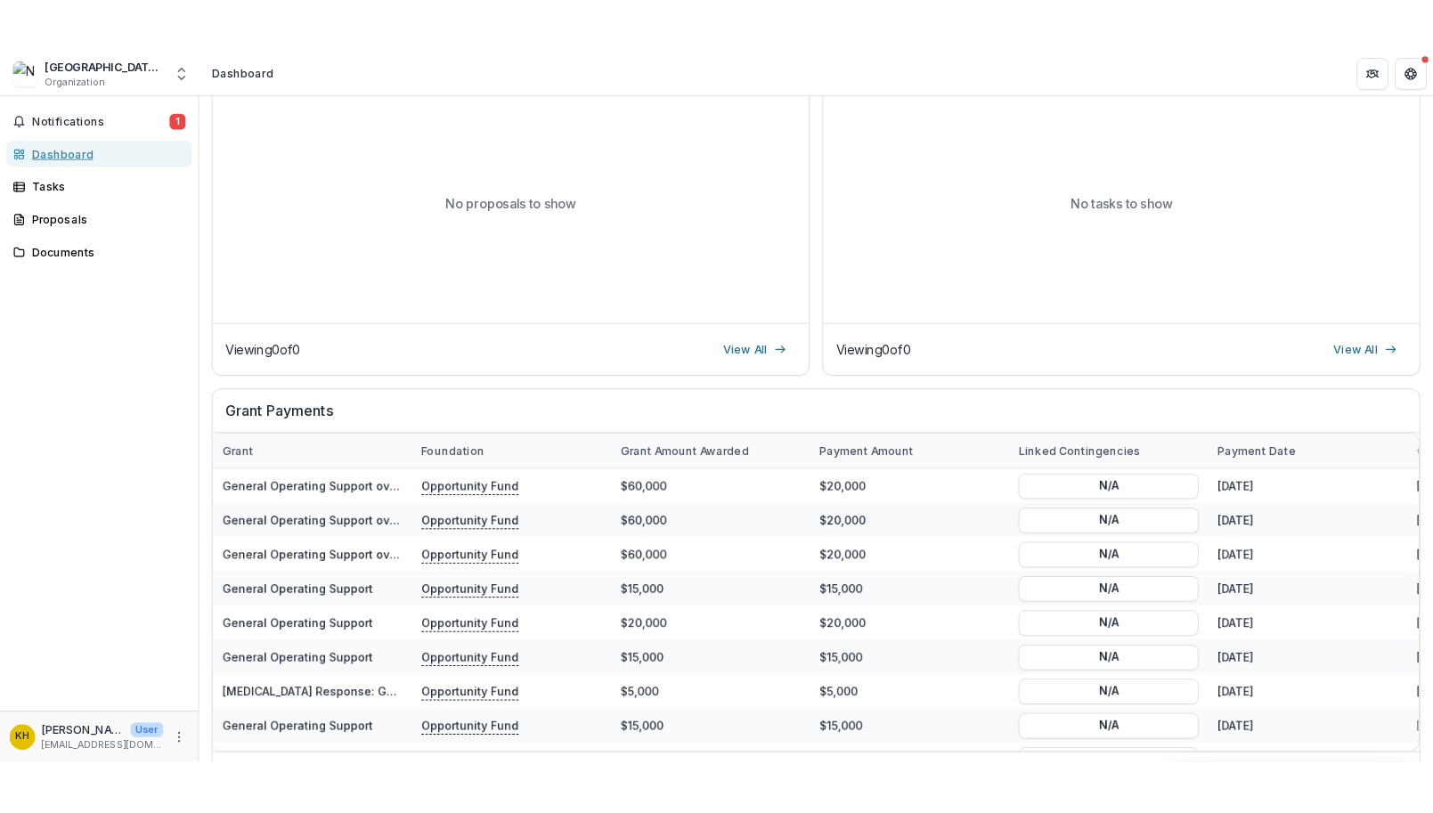
scroll to position [416, 0]
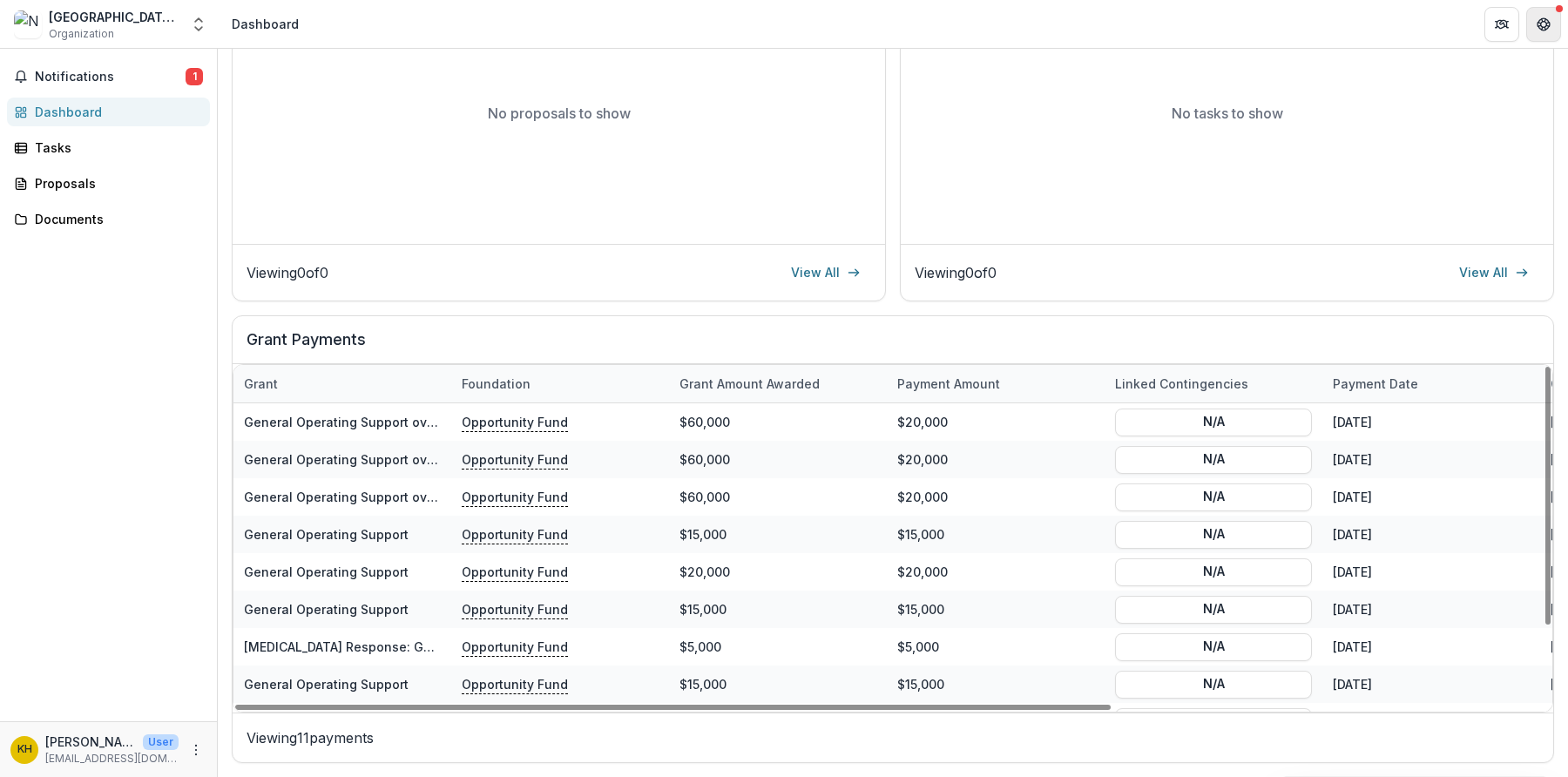
click at [1547, 23] on icon "Get Help" at bounding box center [1544, 24] width 14 height 14
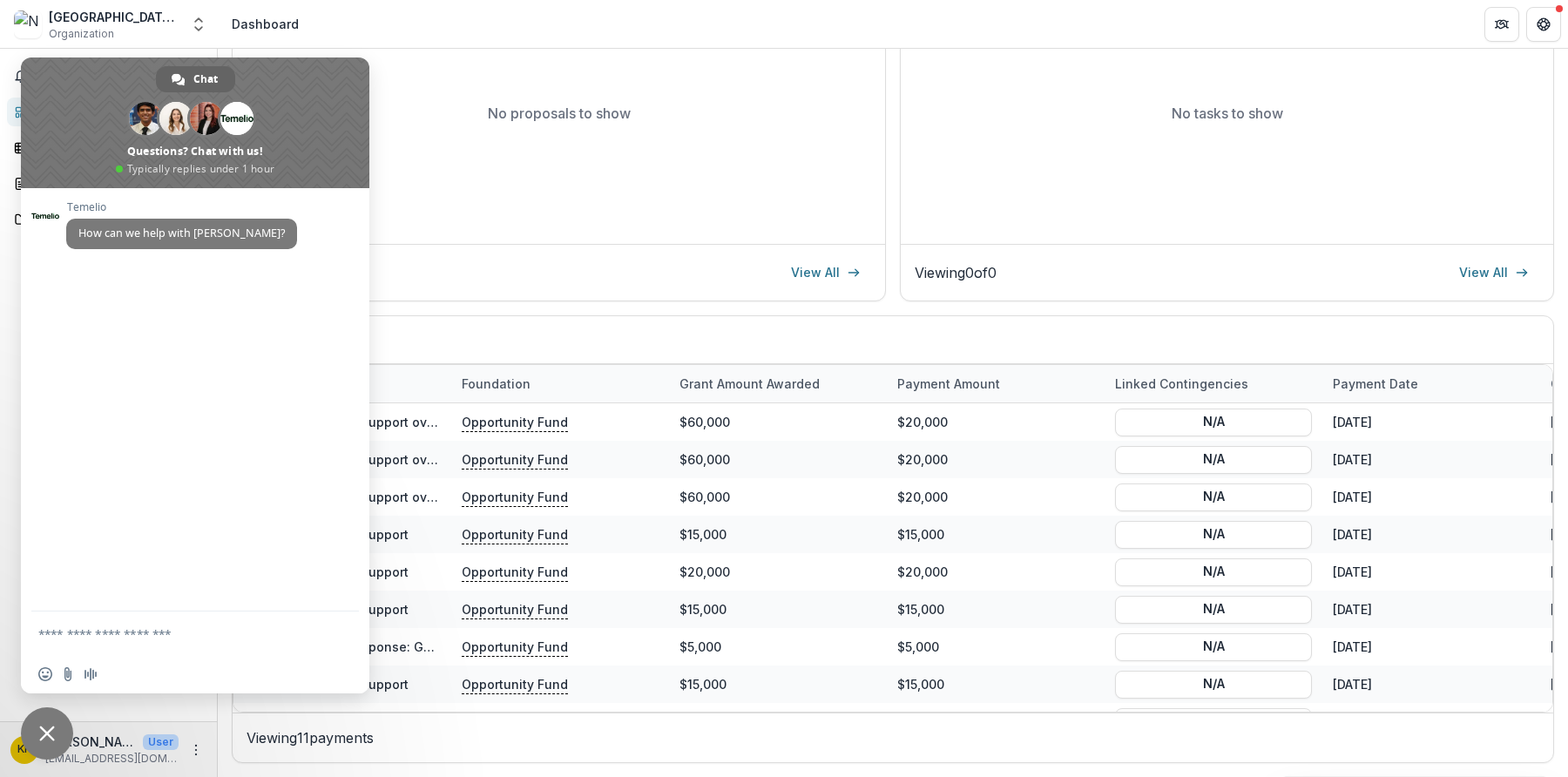
click at [1322, 29] on header "Dashboard" at bounding box center [893, 23] width 1351 height 48
click at [442, 52] on div "No proposals to show" at bounding box center [559, 113] width 652 height 261
click at [110, 38] on span "Organization" at bounding box center [81, 34] width 66 height 16
click at [453, 21] on header "Dashboard" at bounding box center [893, 23] width 1351 height 48
drag, startPoint x: 174, startPoint y: 768, endPoint x: 191, endPoint y: 762, distance: 18.0
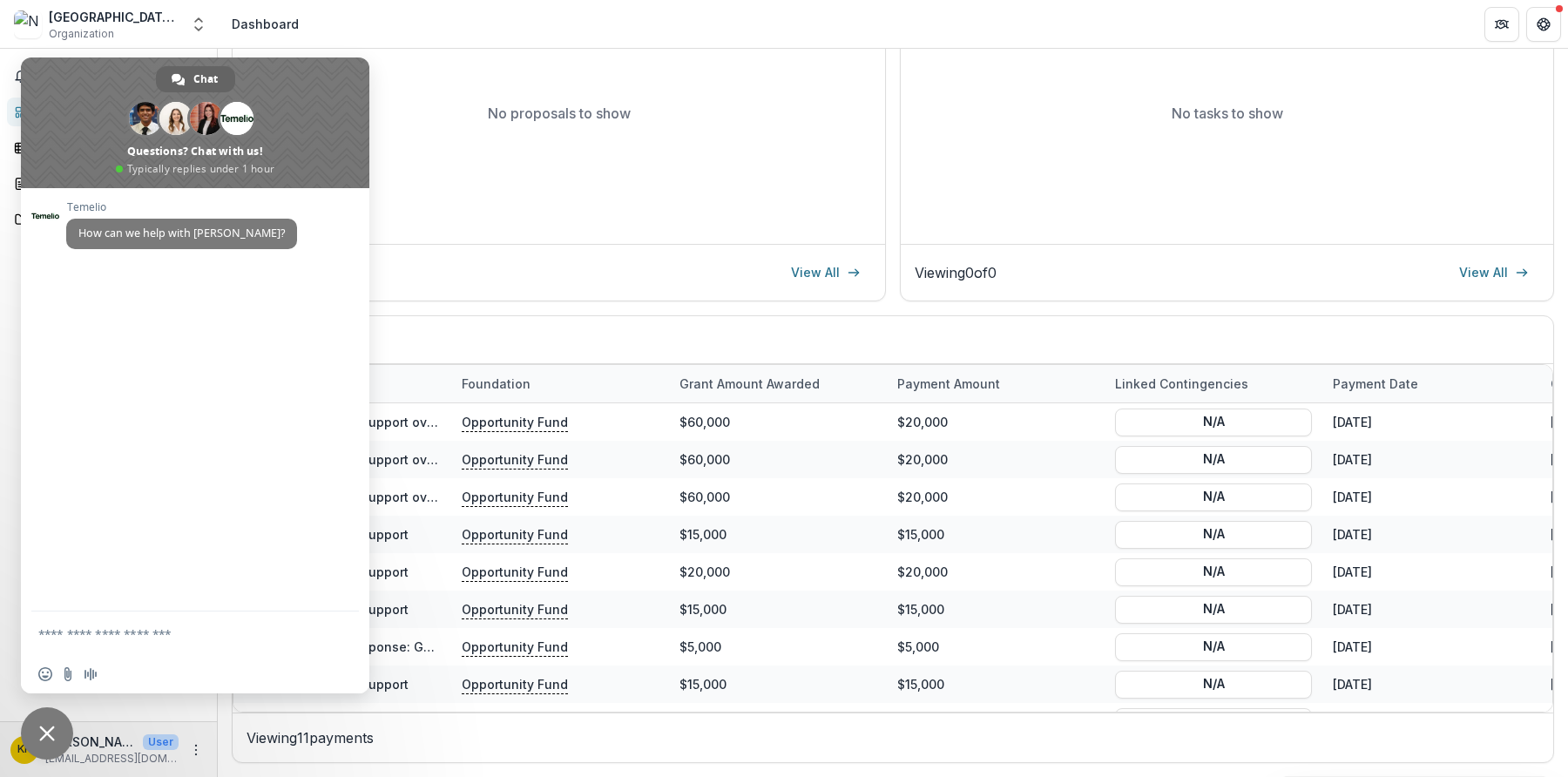
click at [175, 768] on div "KH [PERSON_NAME] User [PERSON_NAME][EMAIL_ADDRESS][DOMAIN_NAME]" at bounding box center [109, 749] width 217 height 56
click at [57, 728] on span "Close chat" at bounding box center [46, 733] width 52 height 52
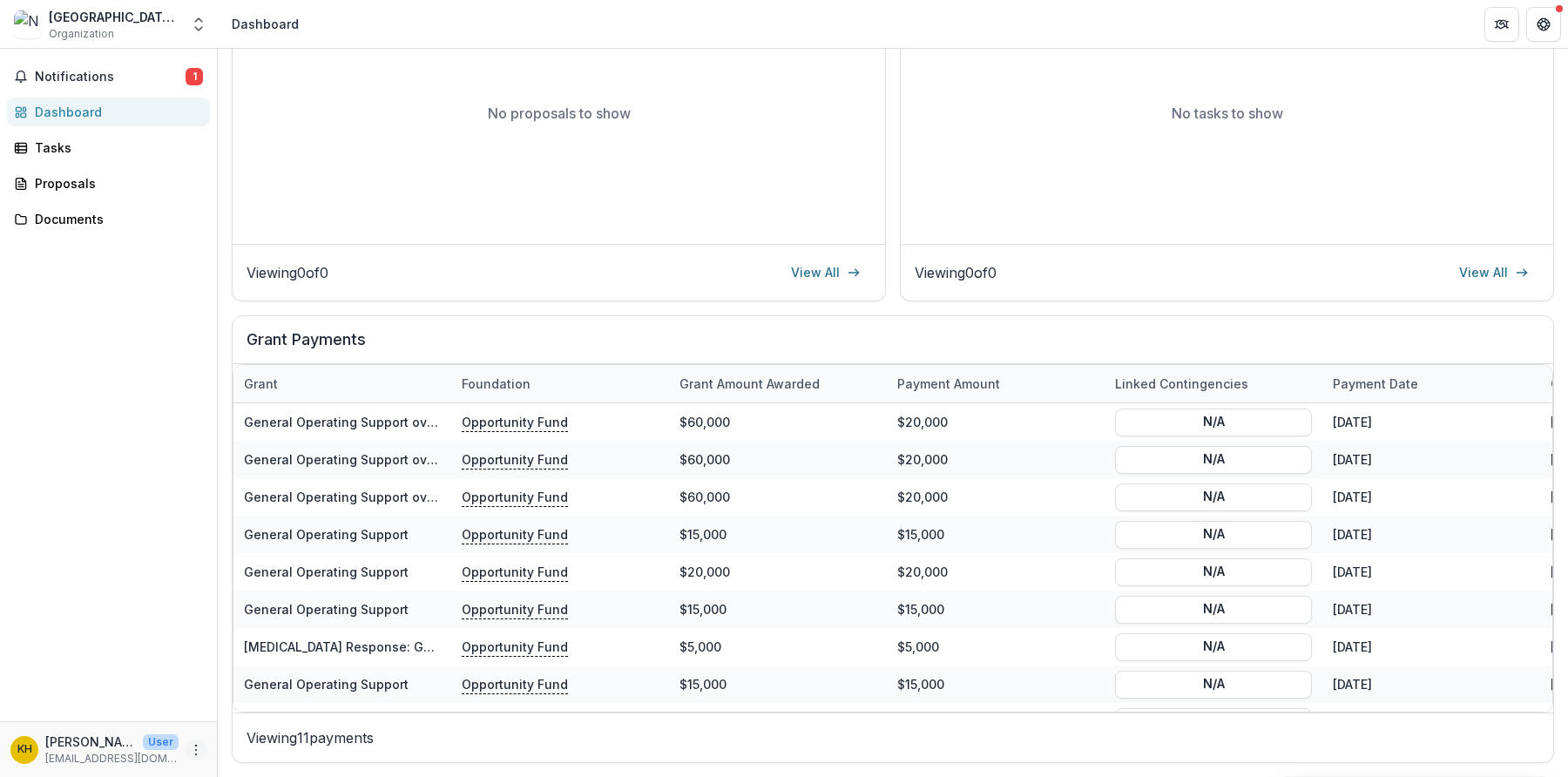
click at [196, 751] on icon "More" at bounding box center [196, 751] width 14 height 14
click at [259, 744] on button "Logout" at bounding box center [311, 742] width 187 height 28
